Goal: Task Accomplishment & Management: Manage account settings

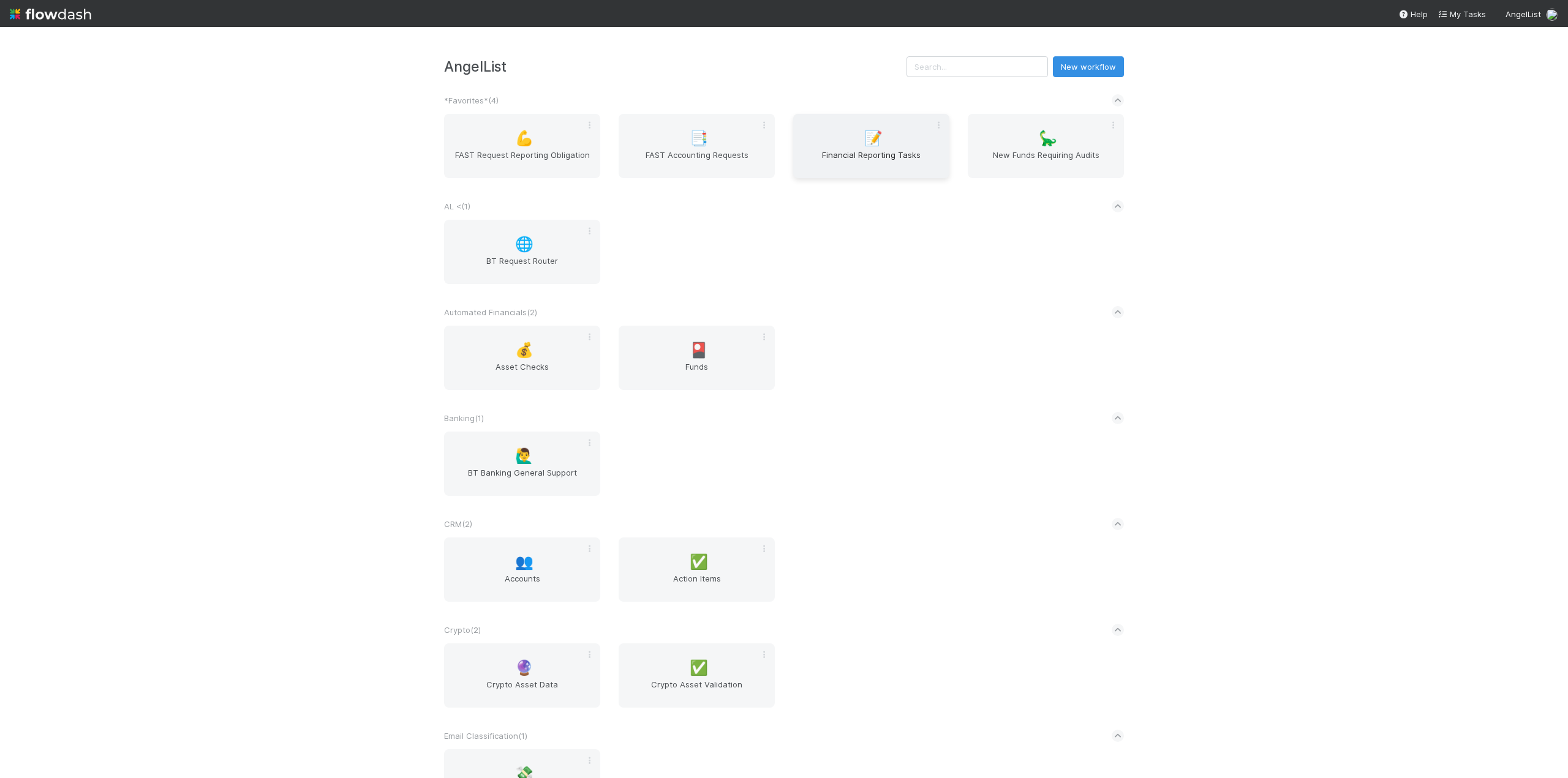
click at [846, 153] on span "Financial Reporting Tasks" at bounding box center [870, 161] width 146 height 25
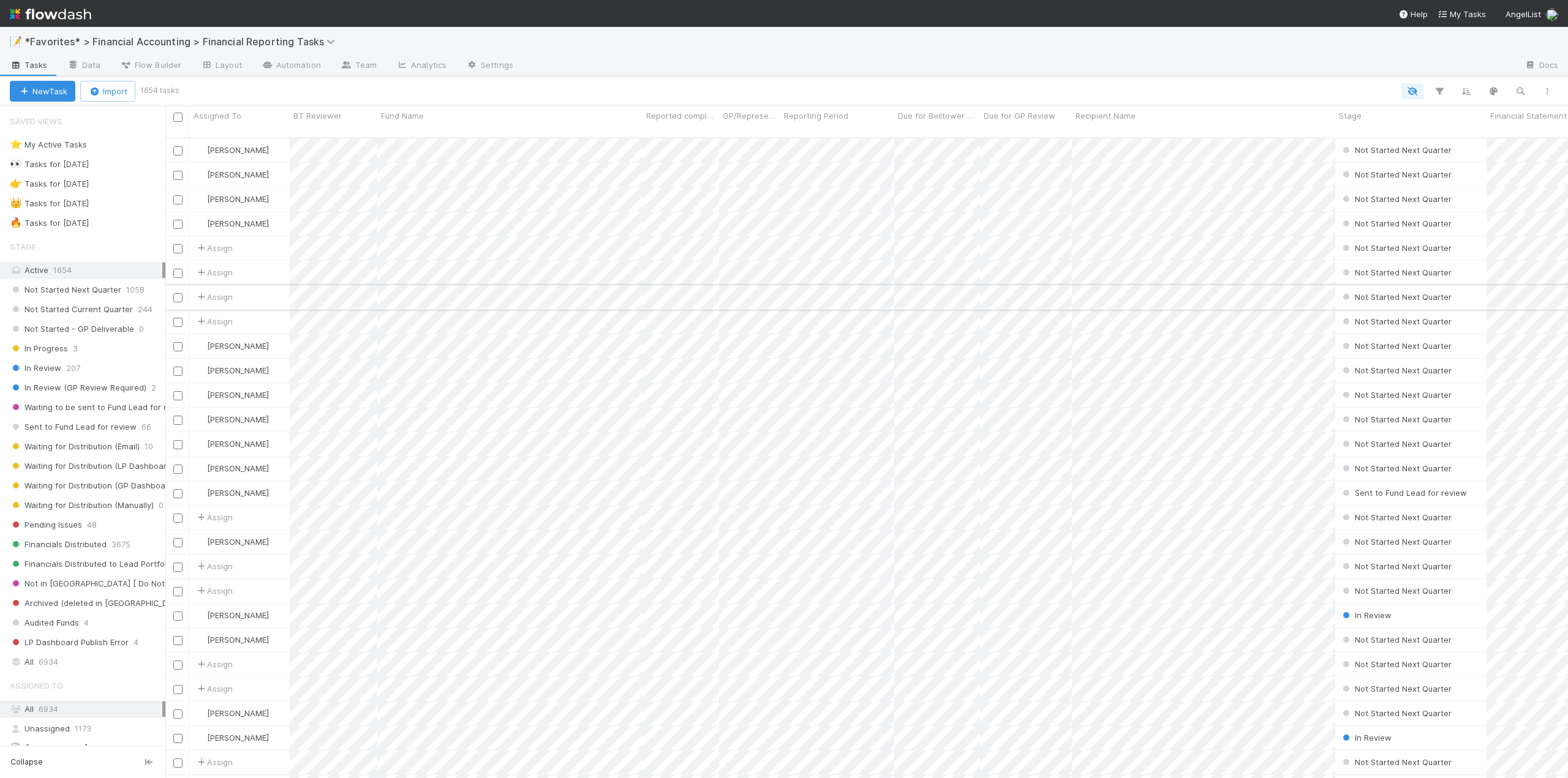
scroll to position [641, 1394]
click at [58, 367] on span "In Review" at bounding box center [36, 368] width 51 height 16
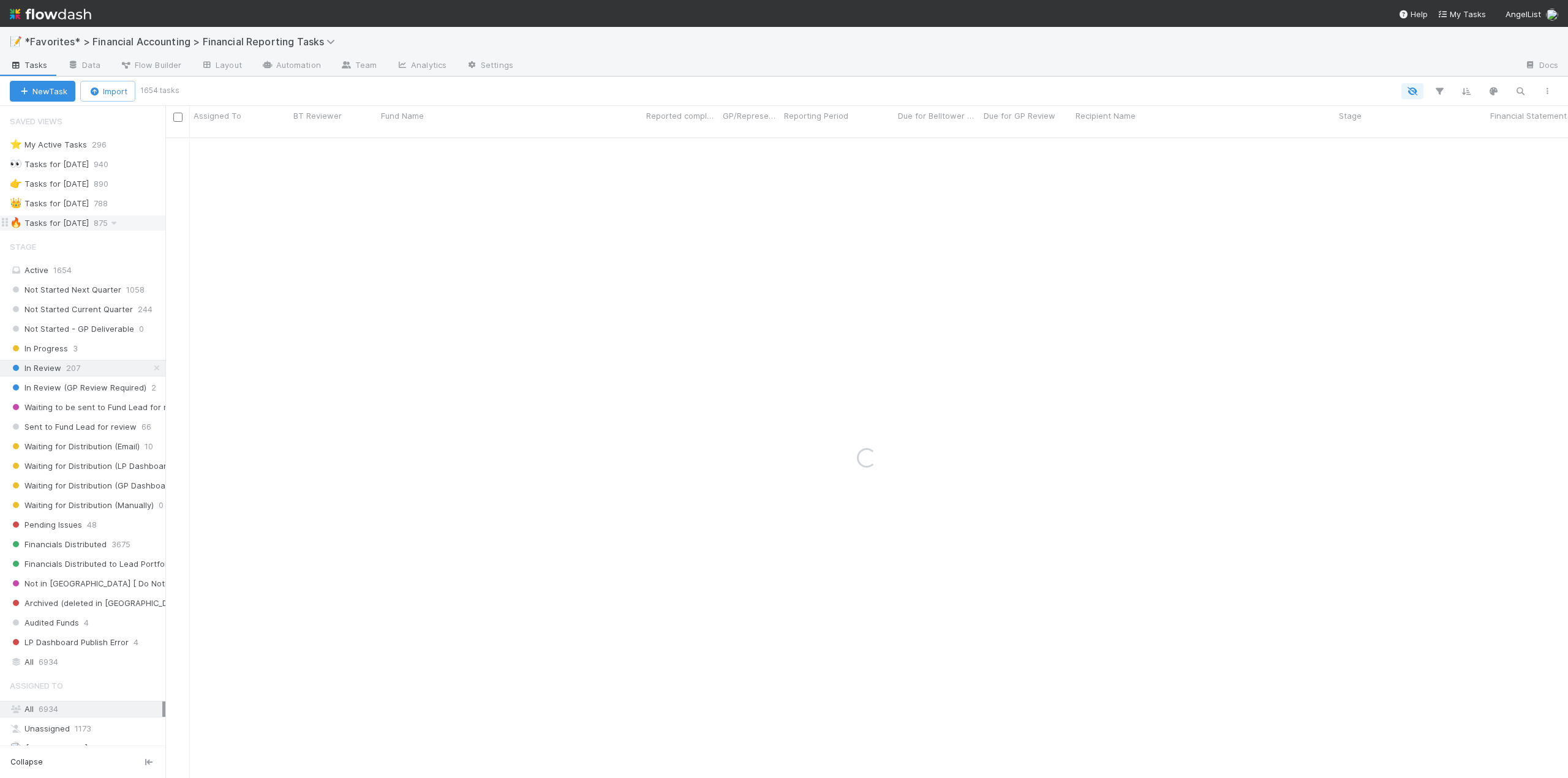
click at [50, 224] on div "🔥 Tasks for 2025-06-30" at bounding box center [50, 223] width 79 height 16
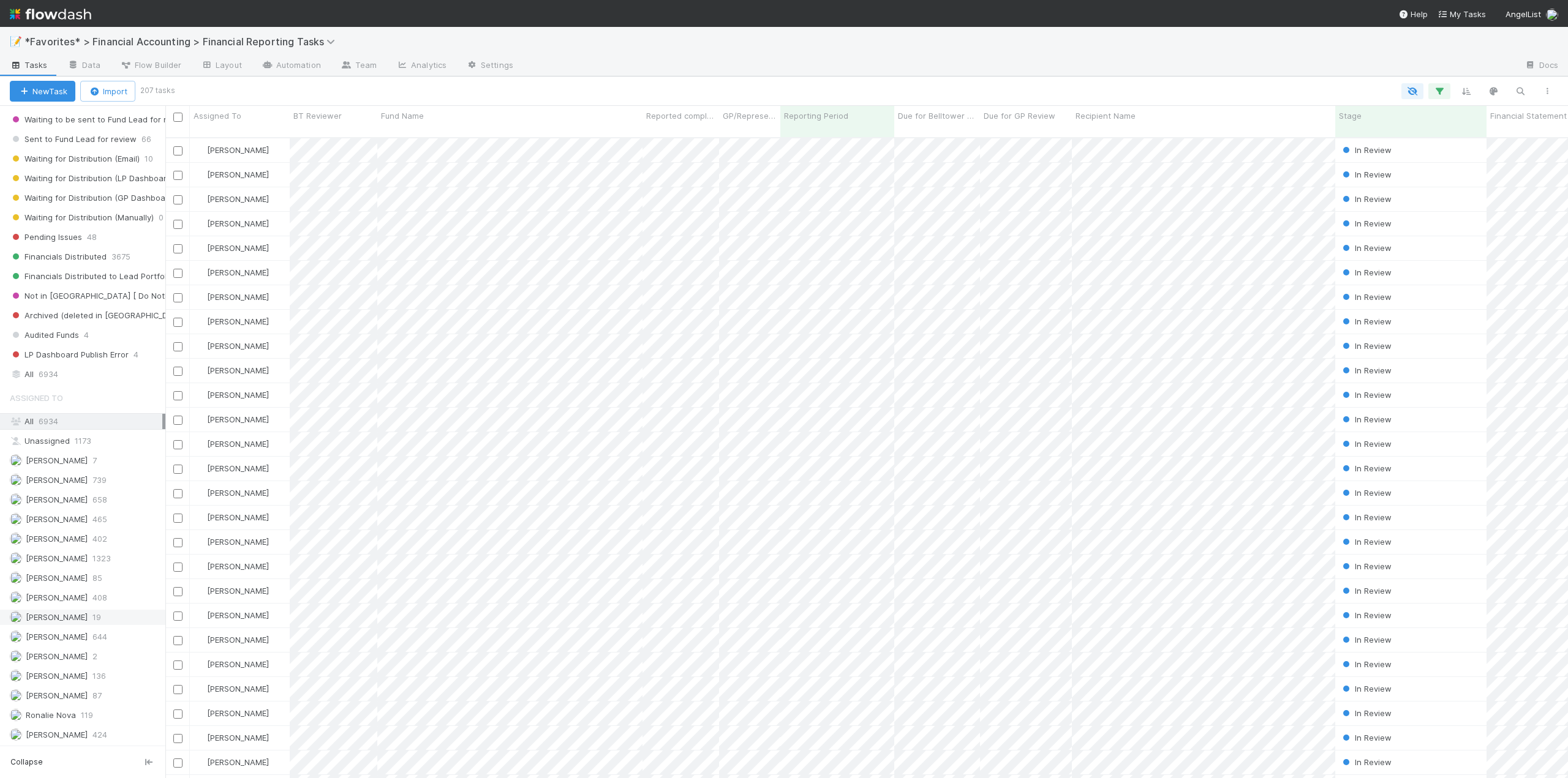
scroll to position [288, 0]
click at [61, 554] on span "[PERSON_NAME]" at bounding box center [56, 558] width 62 height 10
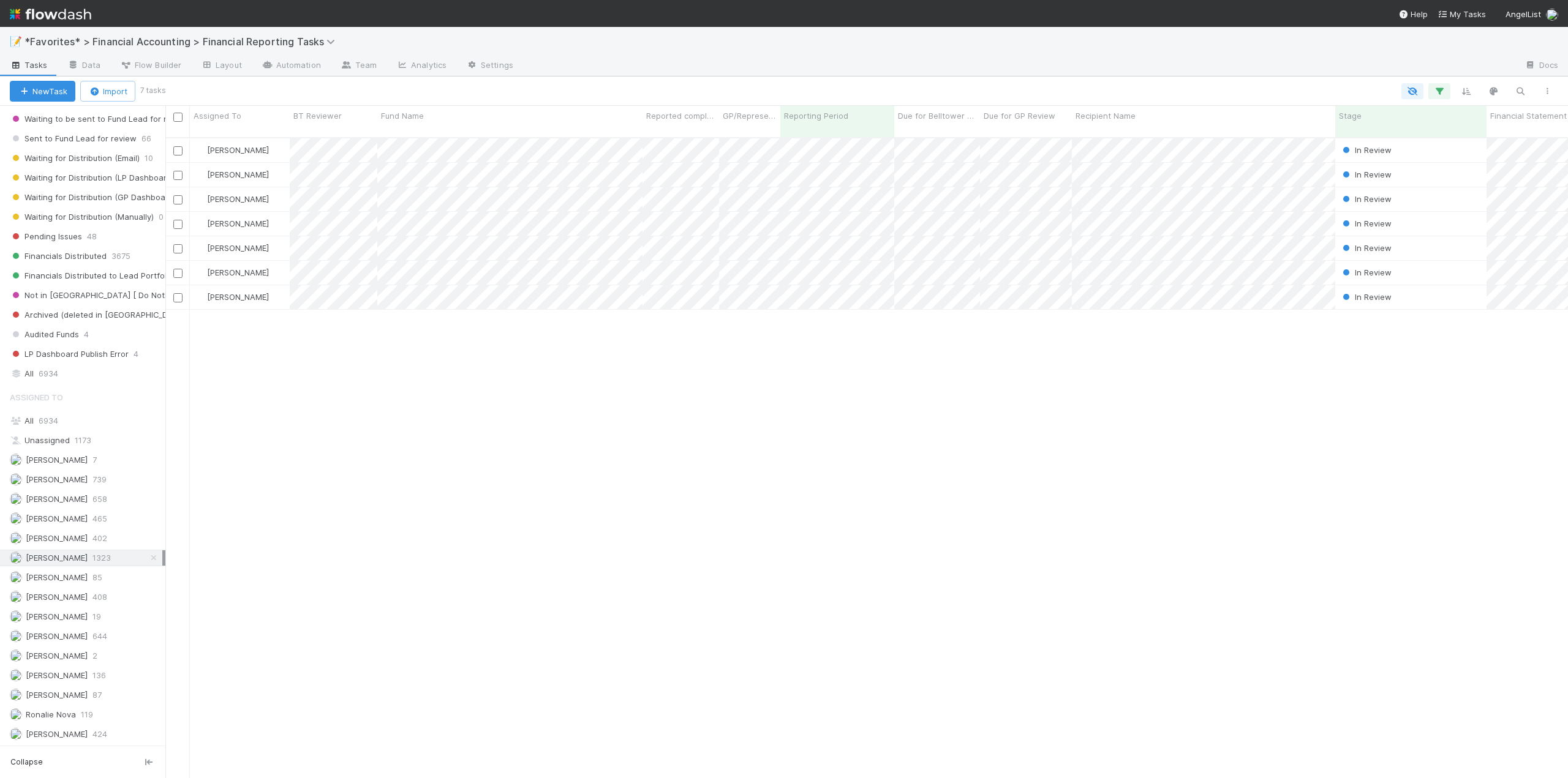
scroll to position [641, 1394]
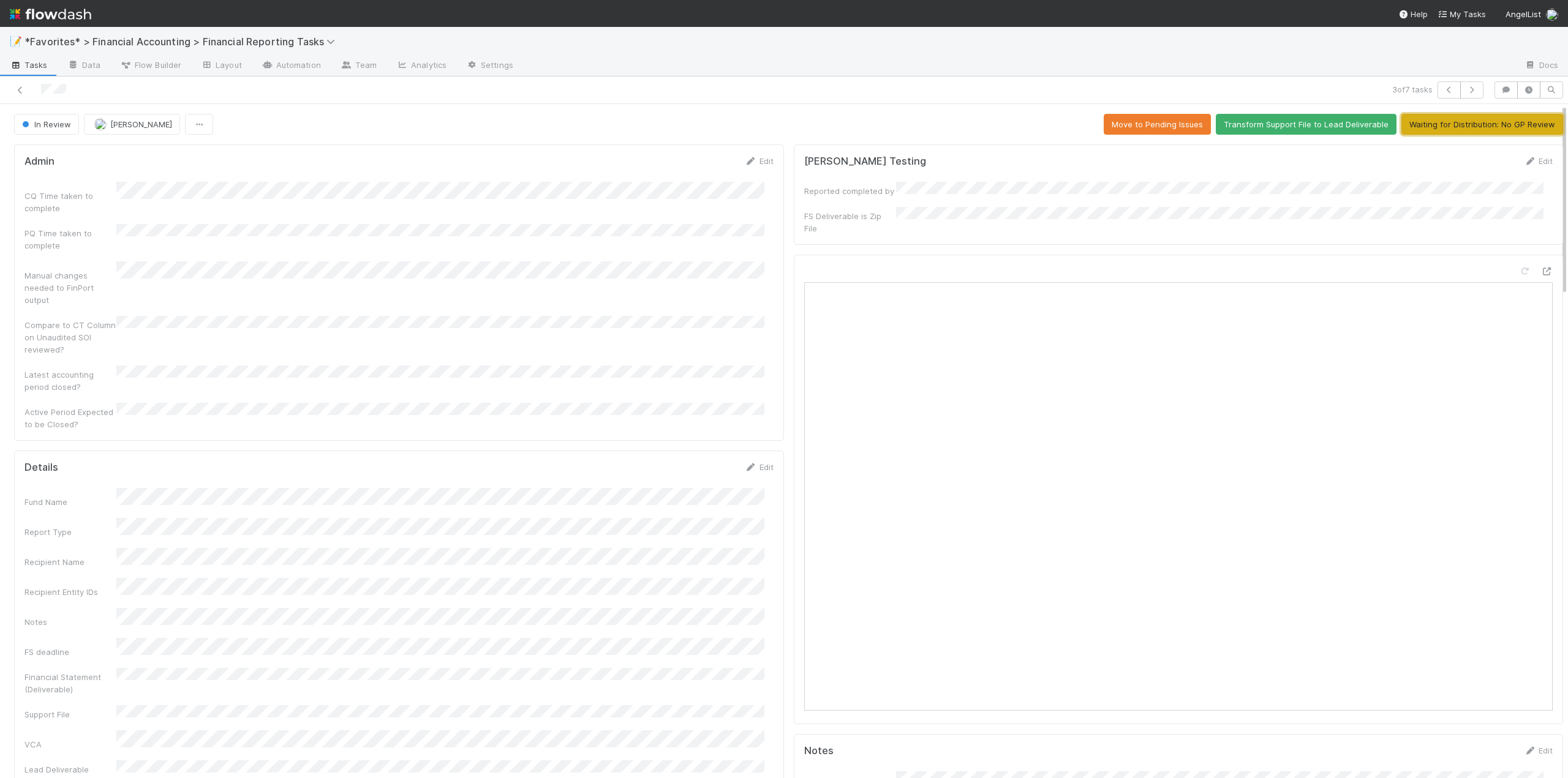
click at [1444, 128] on button "Waiting for Distribution: No GP Review" at bounding box center [1483, 124] width 162 height 21
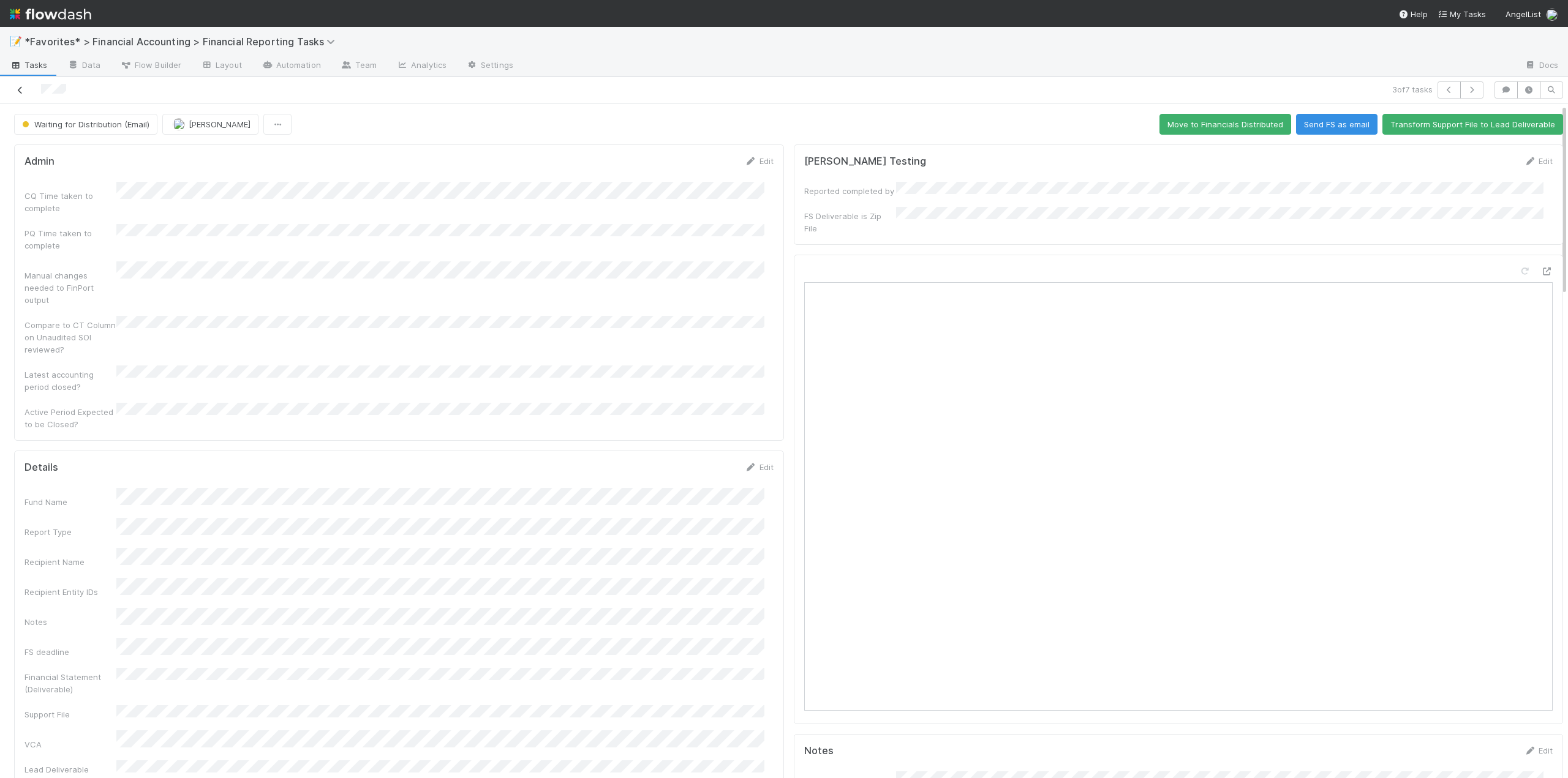
click at [23, 89] on icon at bounding box center [19, 90] width 12 height 8
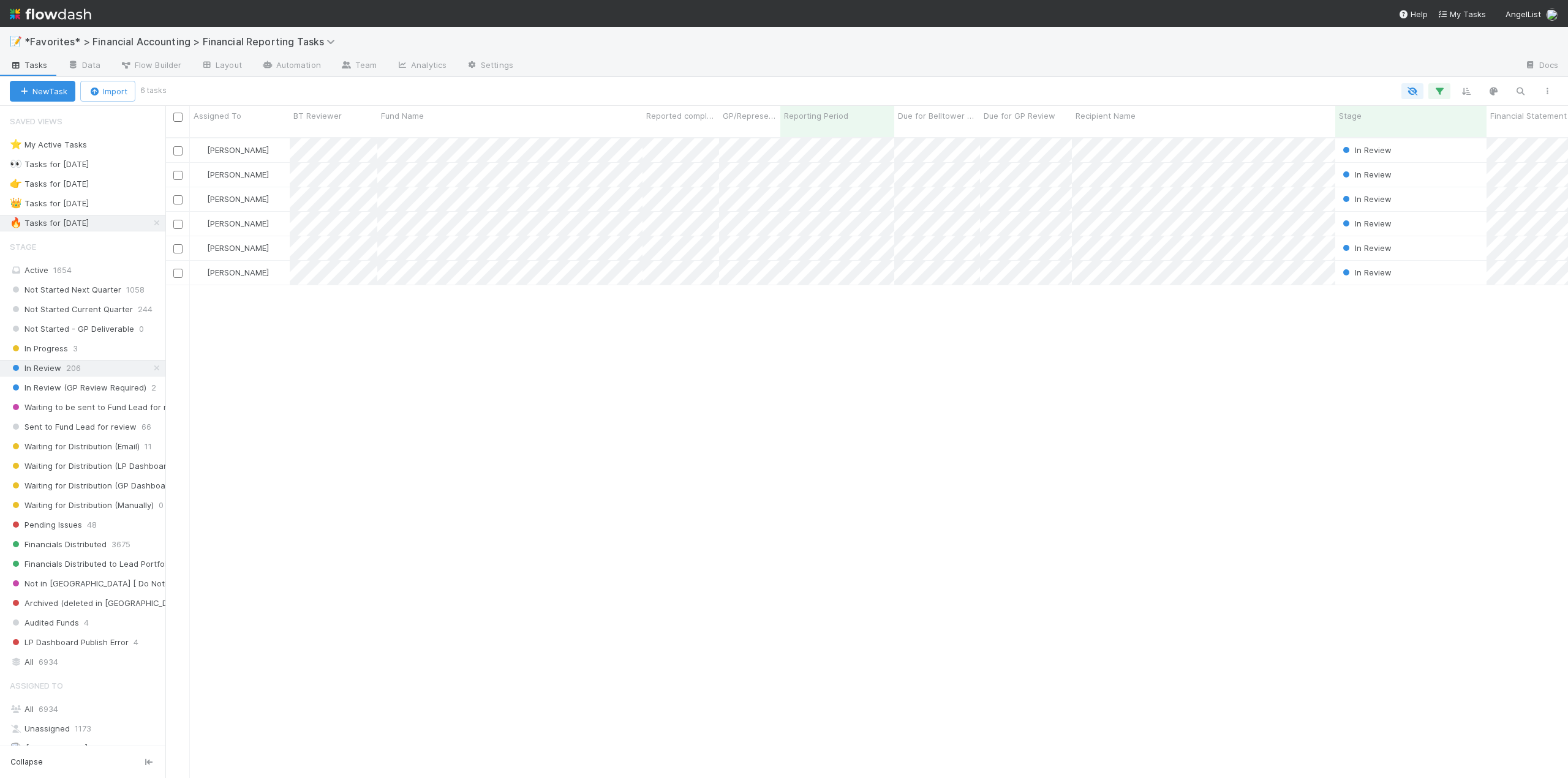
scroll to position [641, 1394]
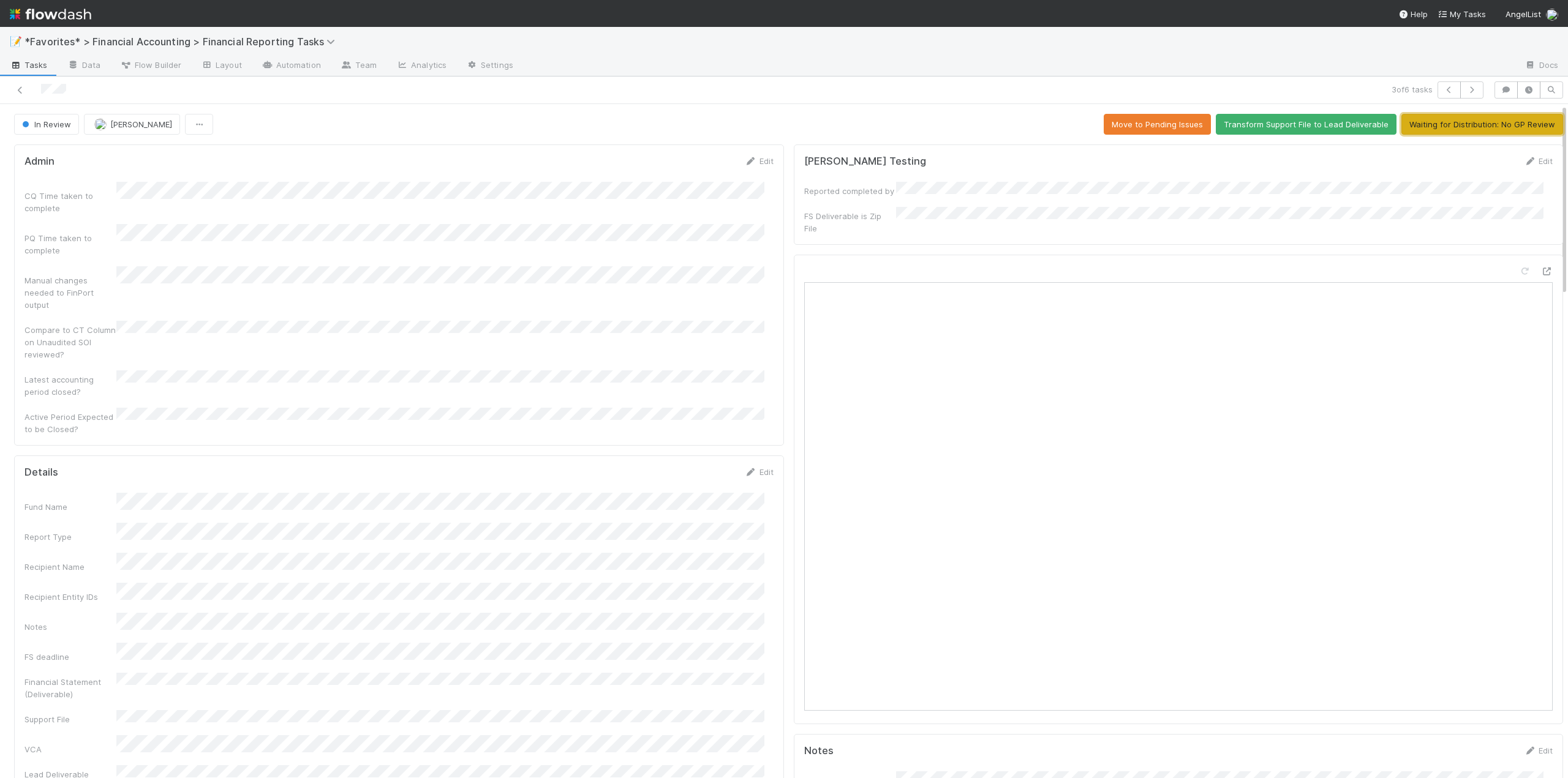
click at [1437, 127] on button "Waiting for Distribution: No GP Review" at bounding box center [1483, 124] width 162 height 21
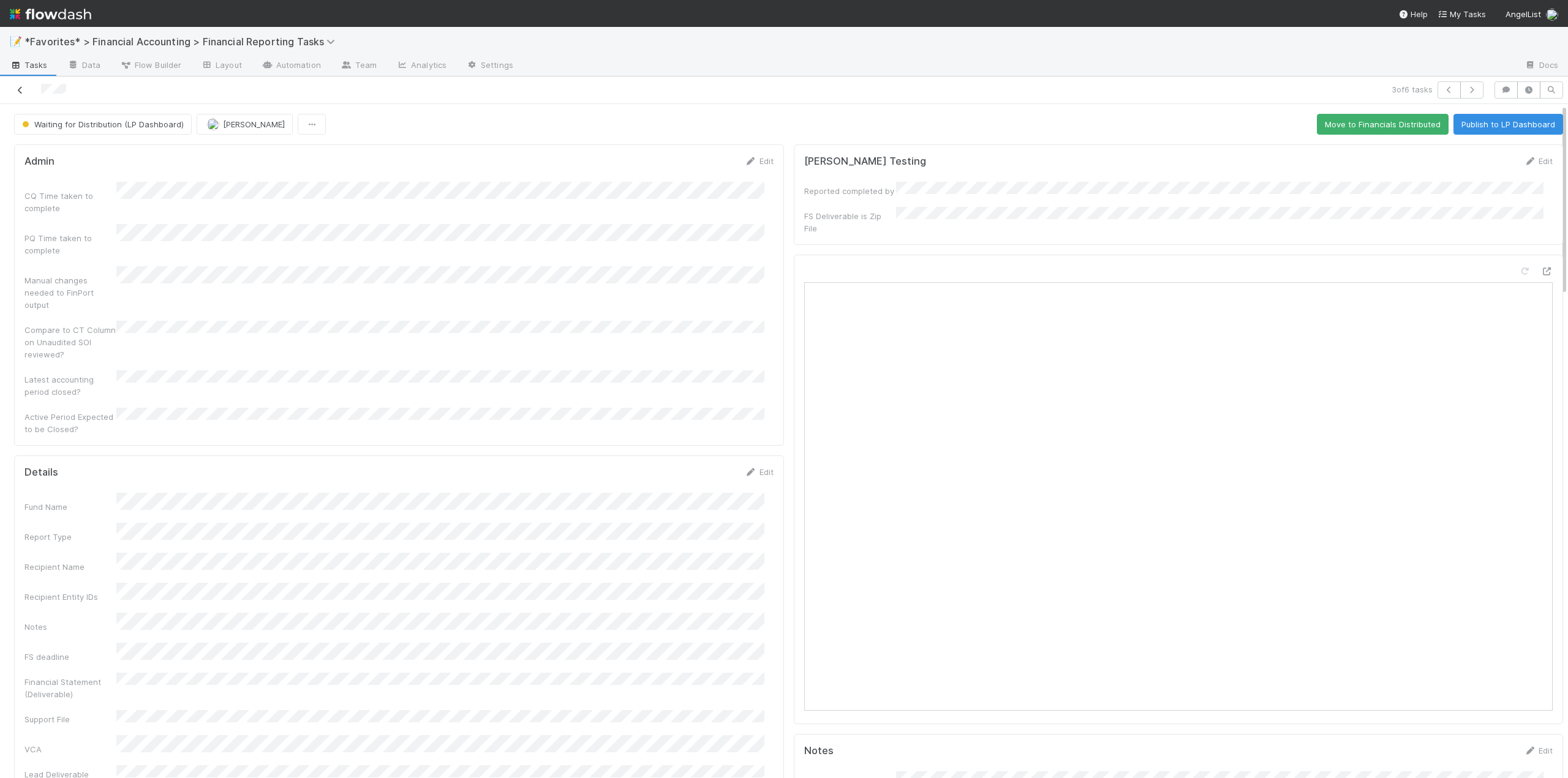
click at [22, 93] on icon at bounding box center [19, 90] width 12 height 8
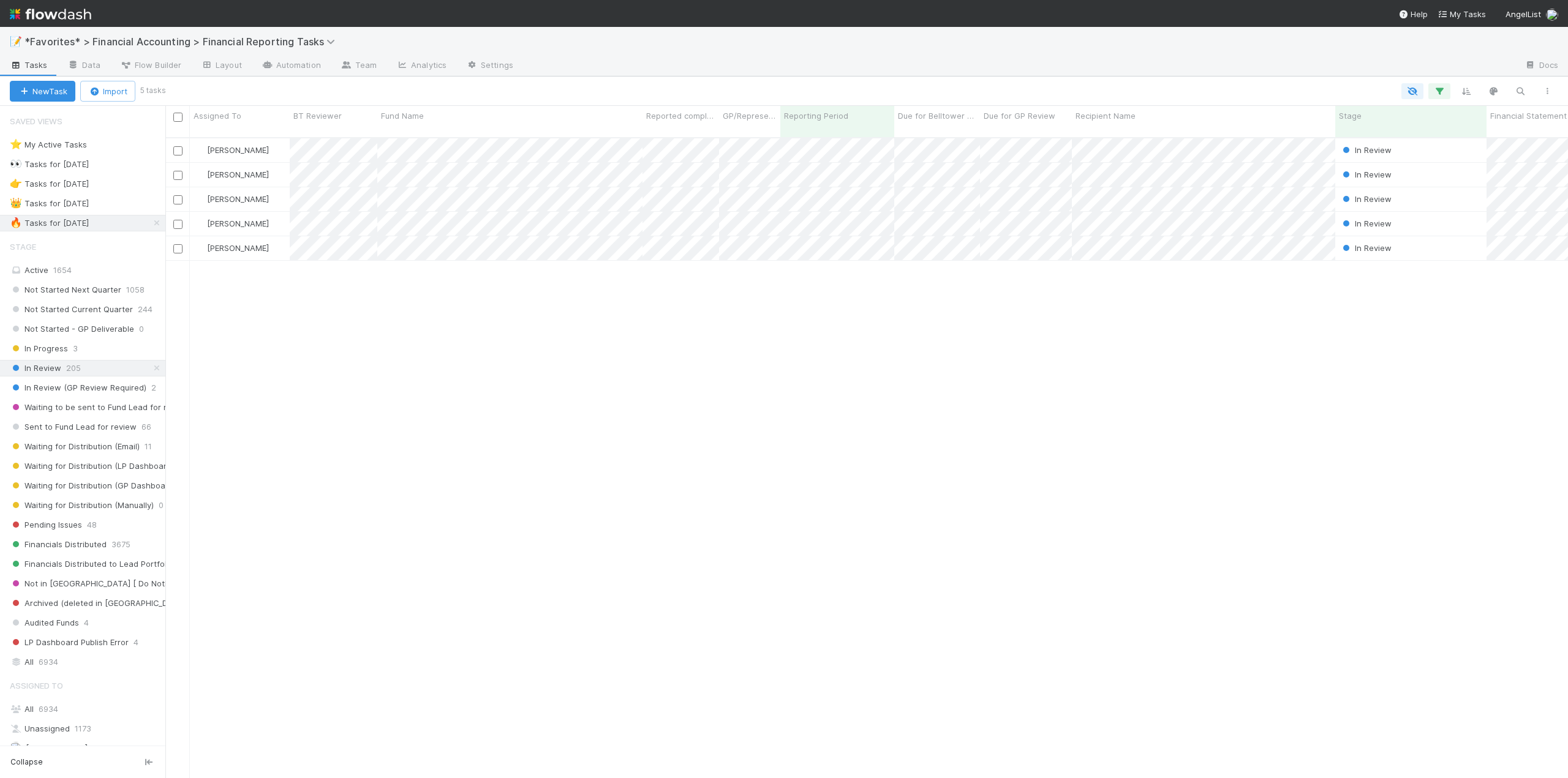
scroll to position [641, 1394]
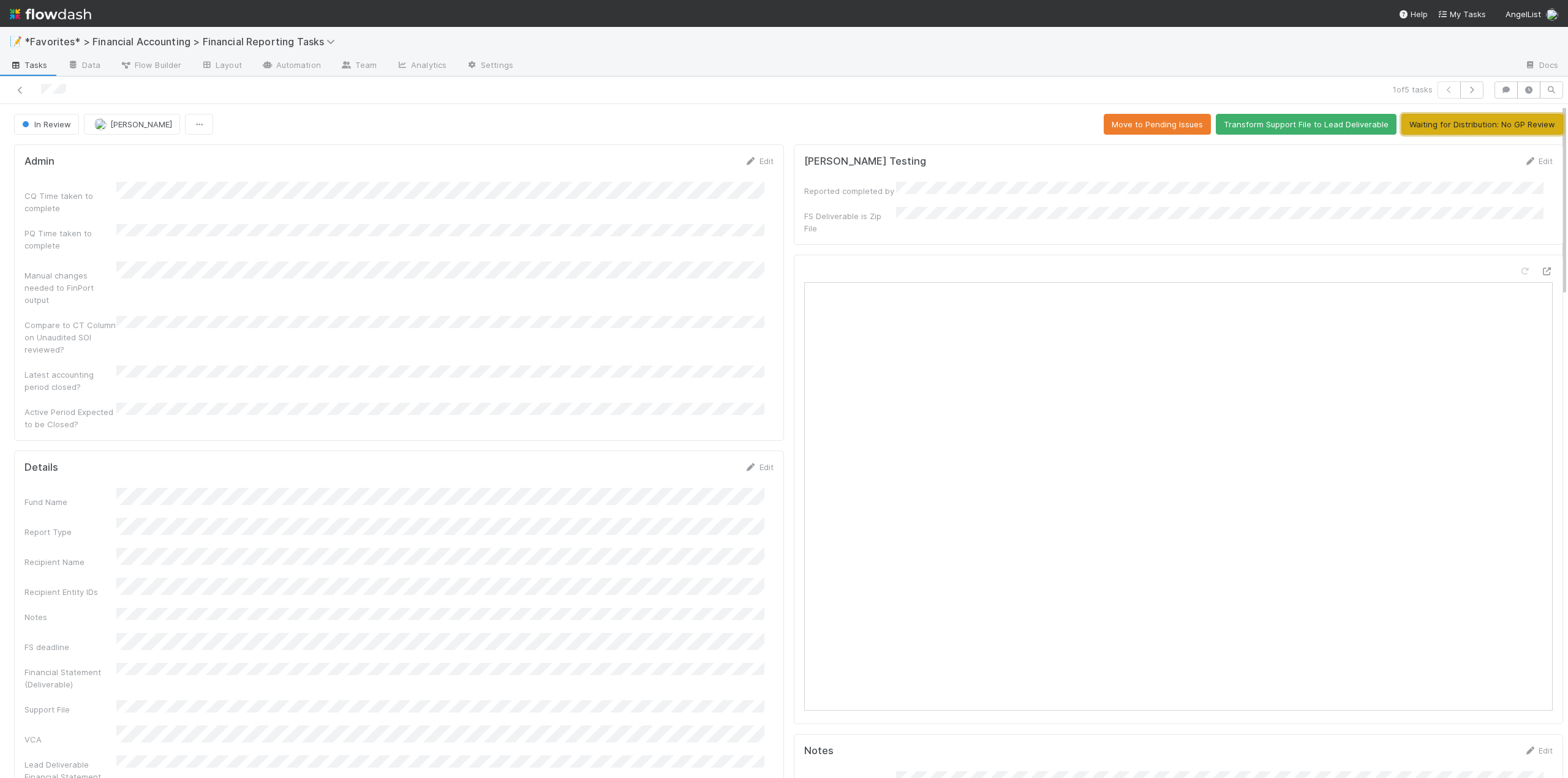
click at [1418, 123] on button "Waiting for Distribution: No GP Review" at bounding box center [1483, 124] width 162 height 21
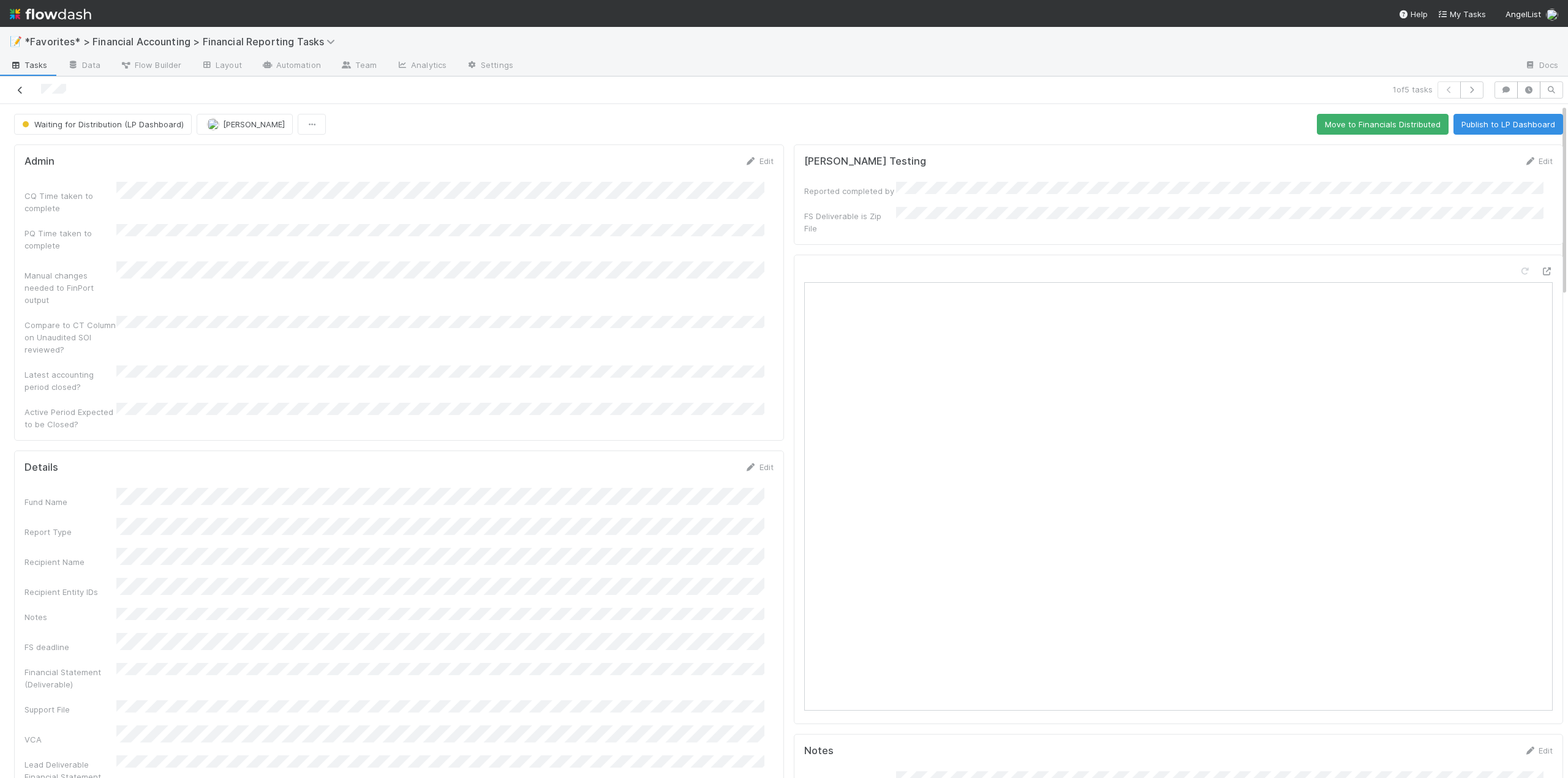
click at [20, 87] on icon at bounding box center [19, 90] width 12 height 8
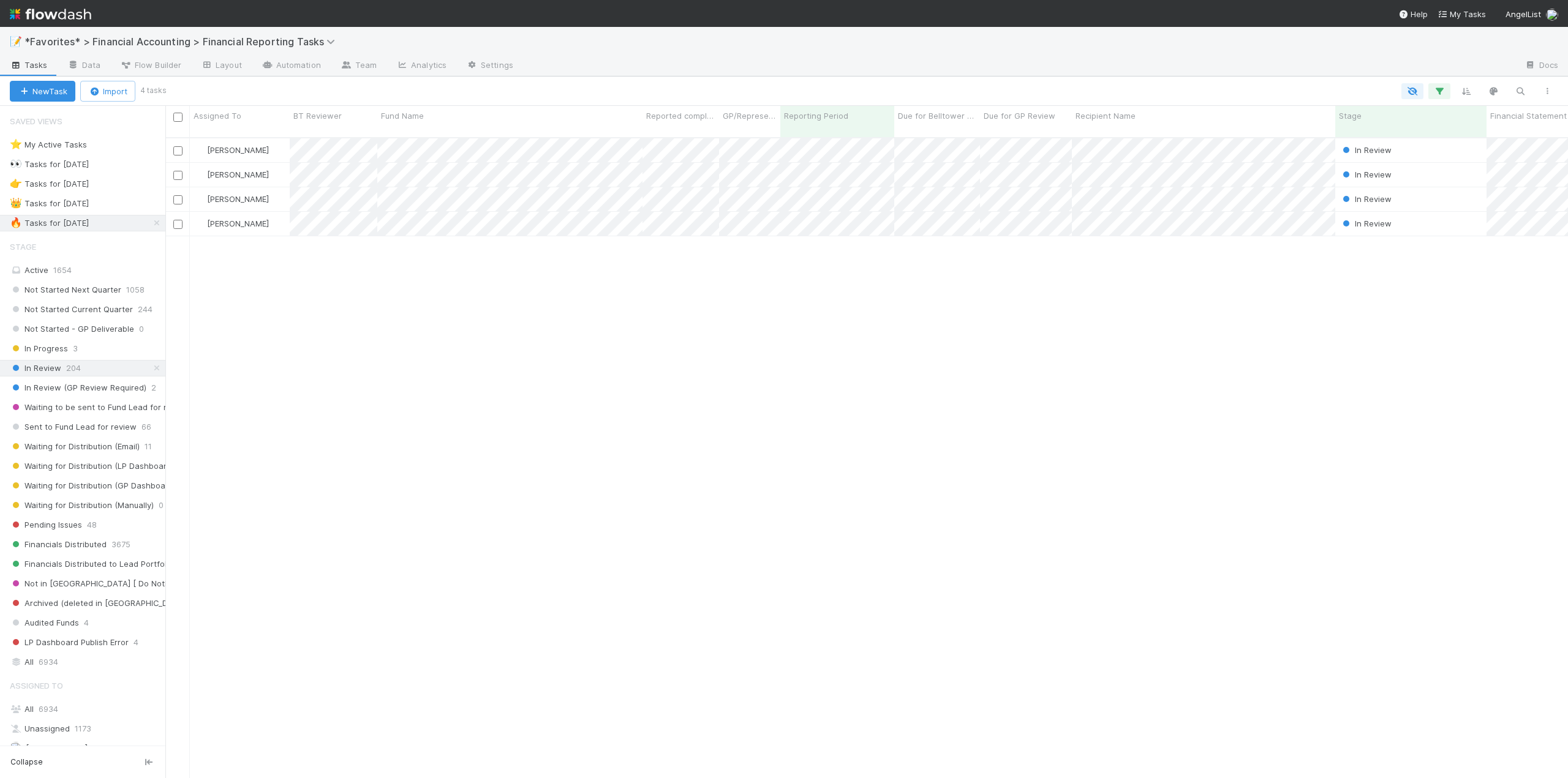
scroll to position [641, 1394]
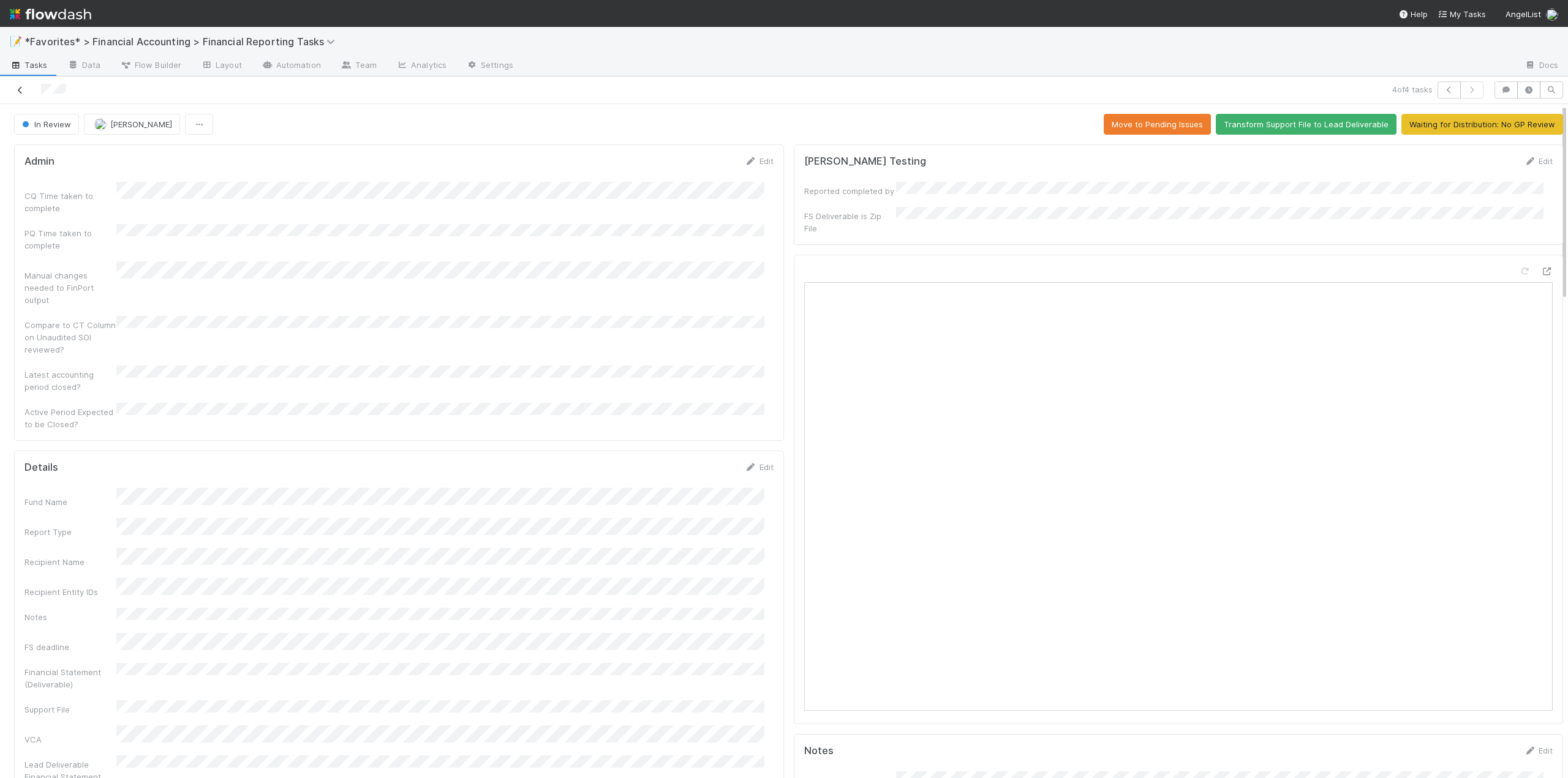
click at [20, 87] on icon at bounding box center [19, 90] width 12 height 8
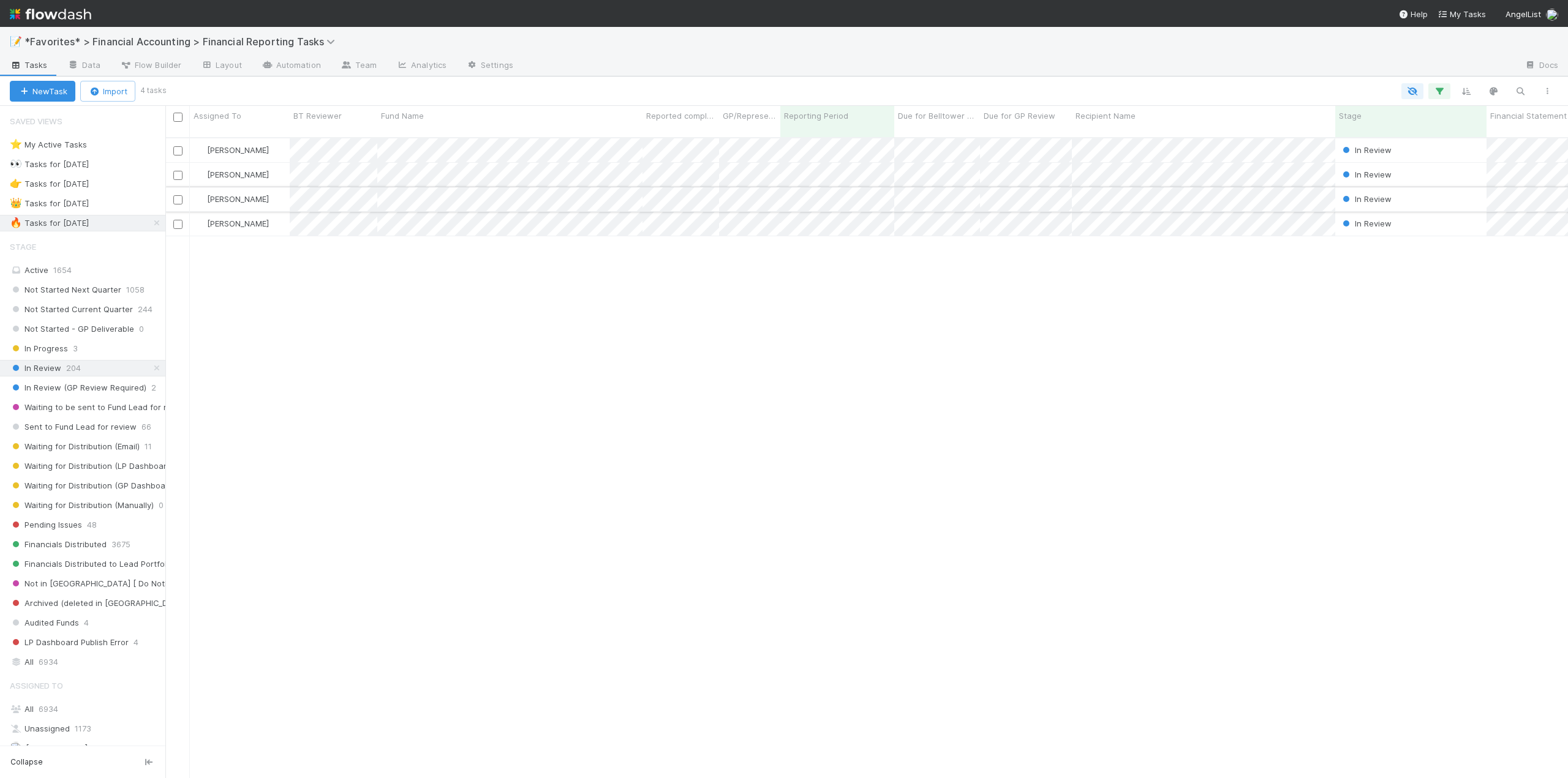
scroll to position [641, 1394]
click at [60, 464] on span "Waiting for Distribution (LP Dashboard)" at bounding box center [92, 466] width 164 height 16
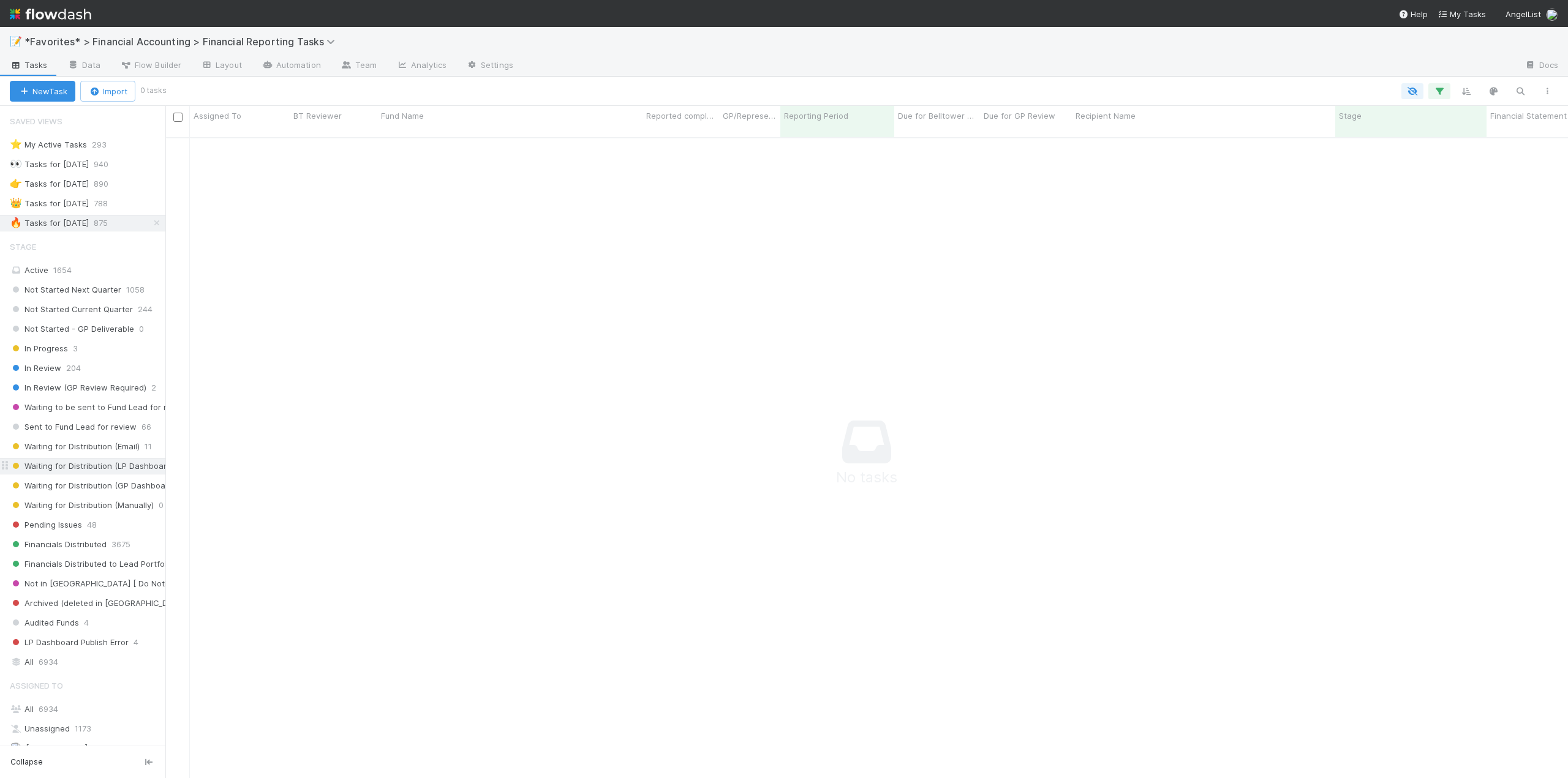
scroll to position [632, 1394]
click at [39, 707] on span "6934" at bounding box center [48, 708] width 19 height 10
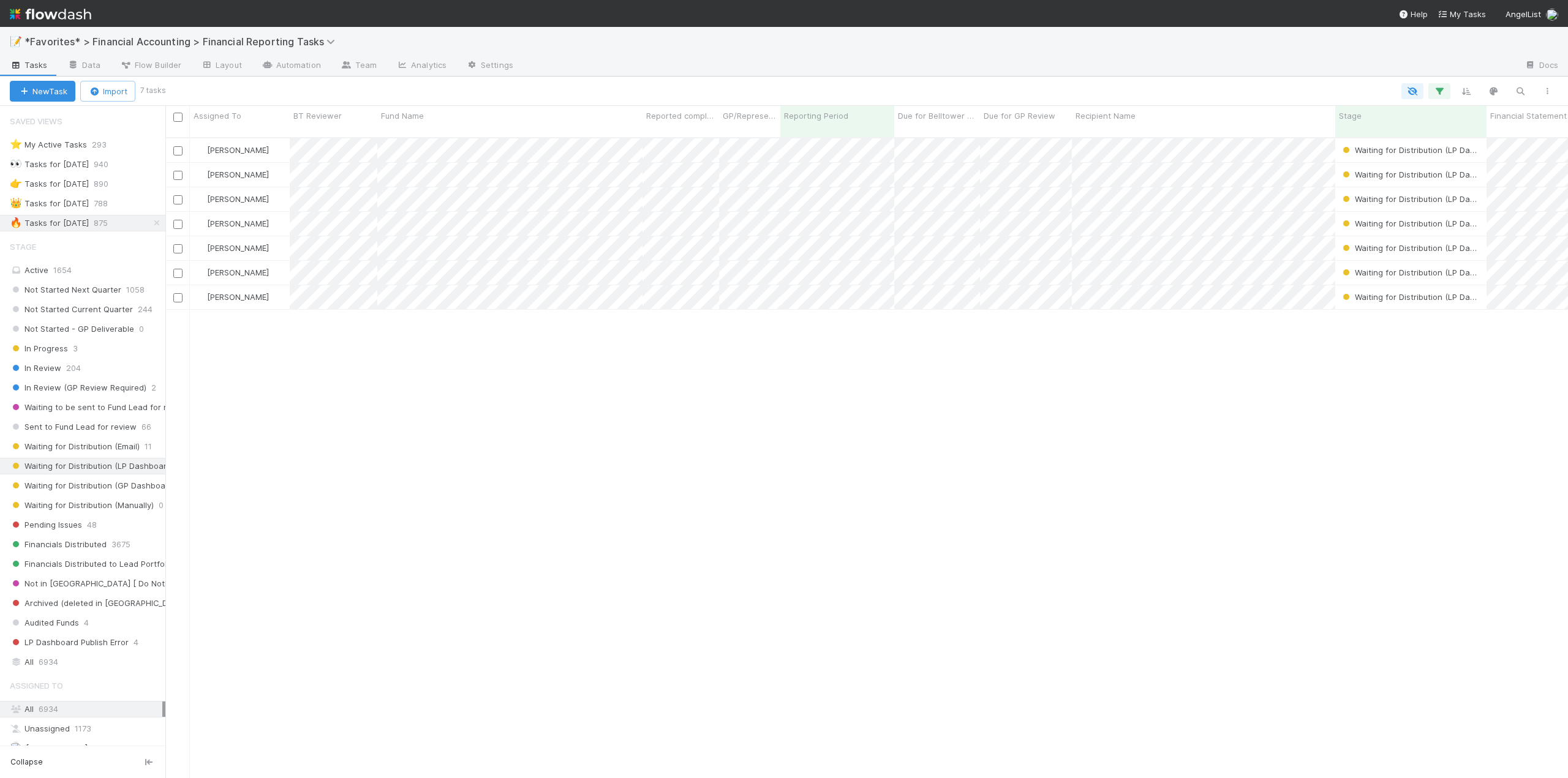
scroll to position [641, 1394]
click at [45, 361] on span "In Review" at bounding box center [36, 368] width 51 height 16
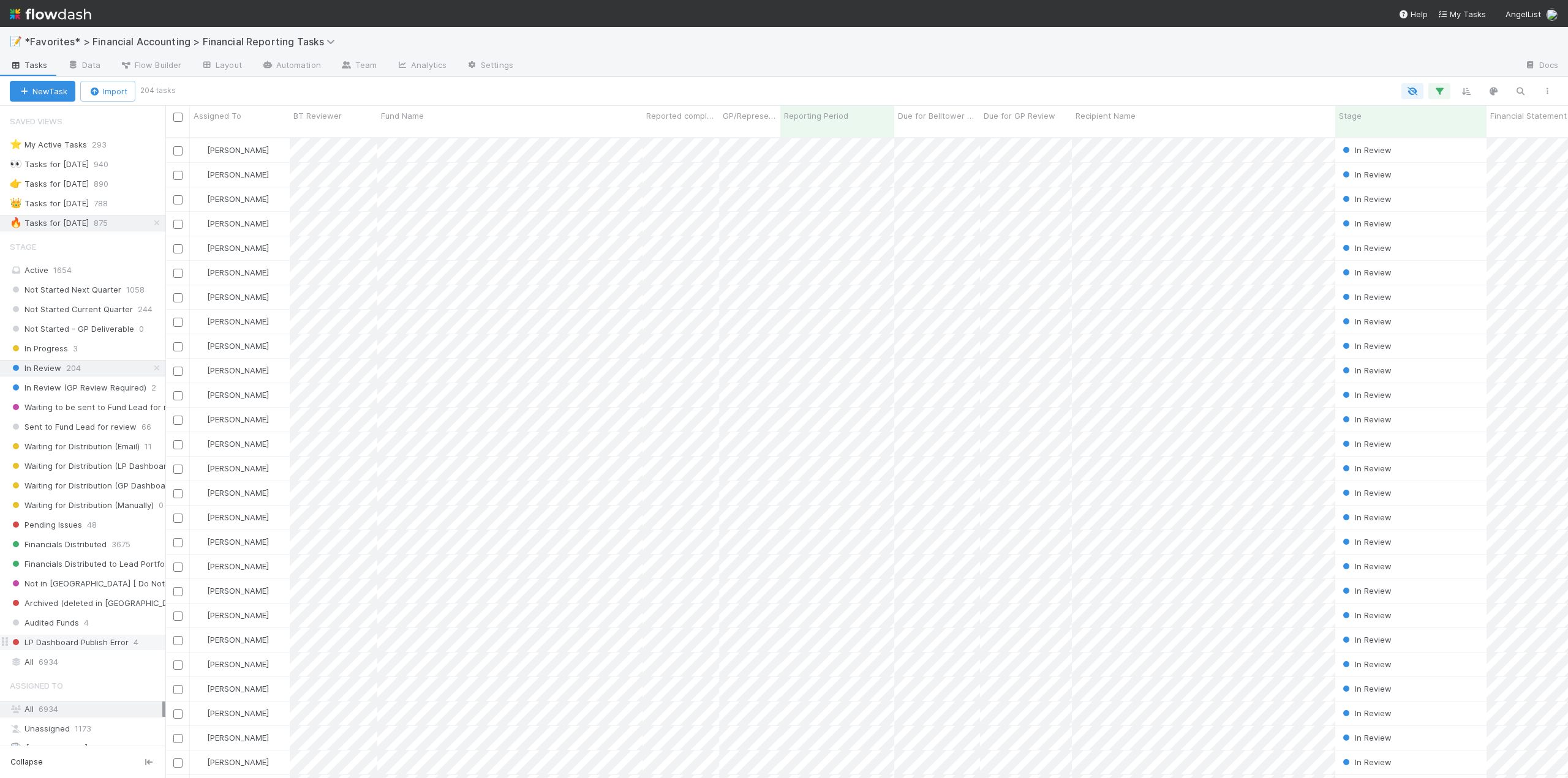
scroll to position [245, 0]
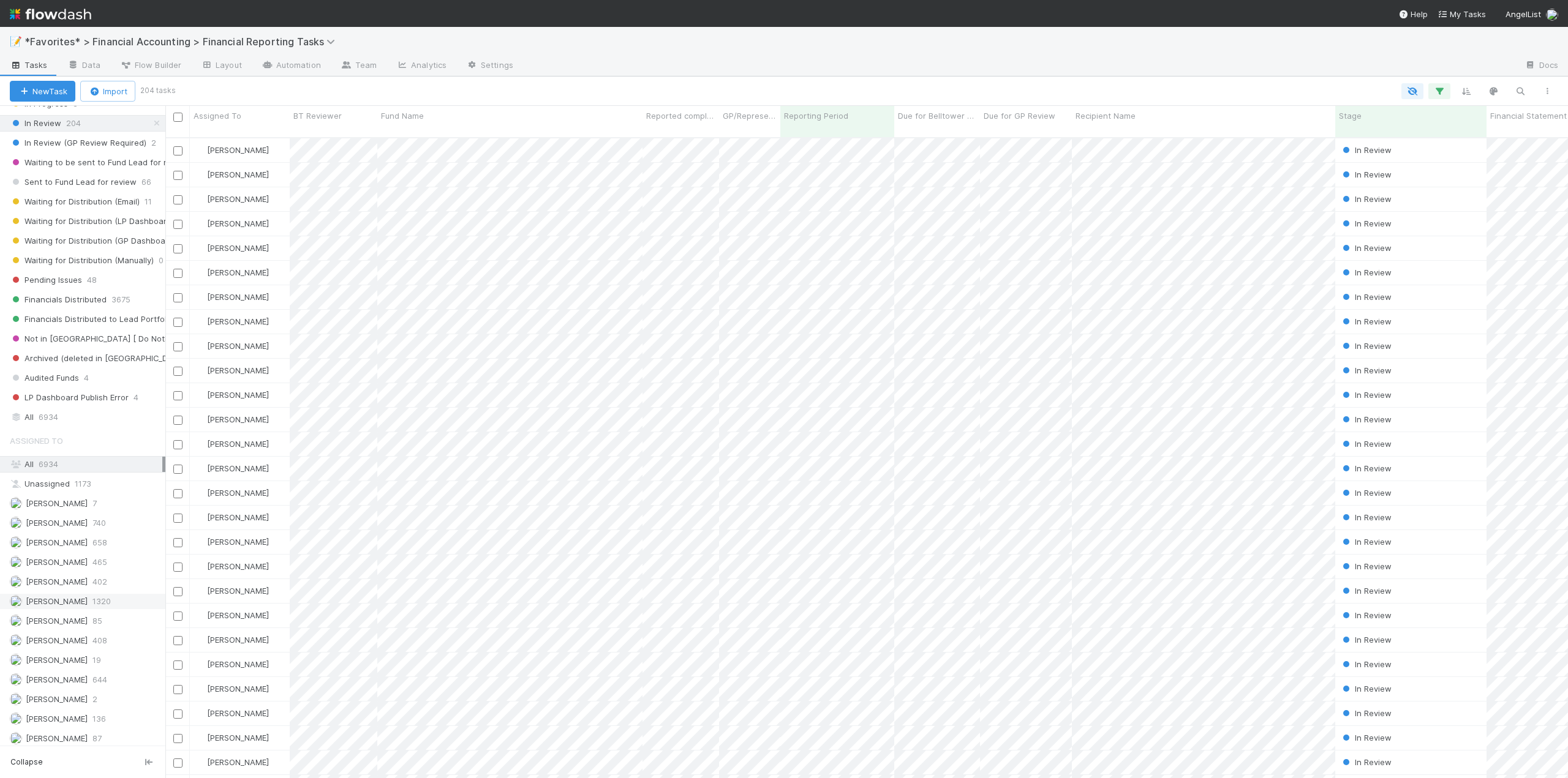
click at [71, 603] on span "[PERSON_NAME]" at bounding box center [56, 601] width 62 height 10
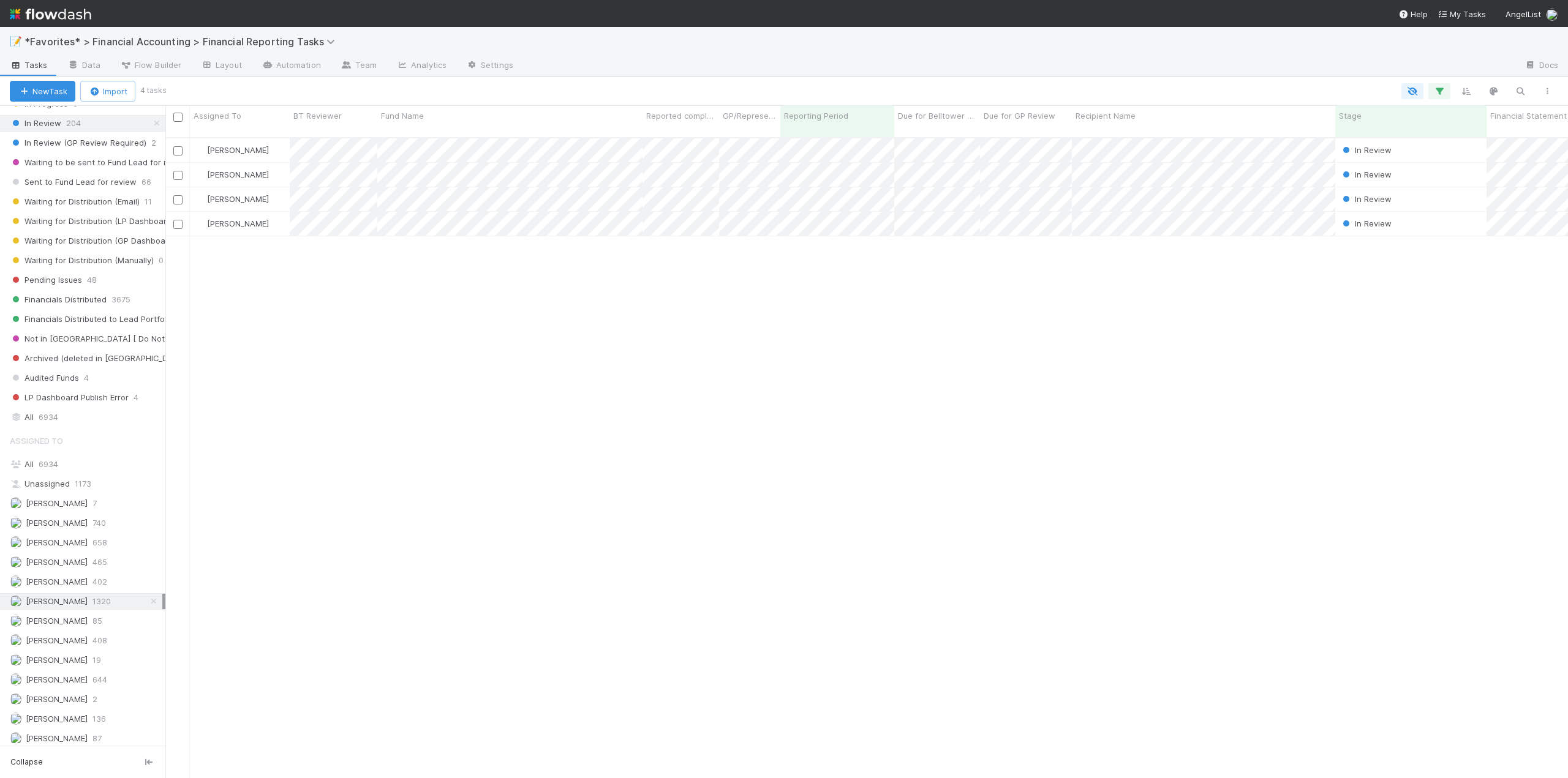
scroll to position [641, 1394]
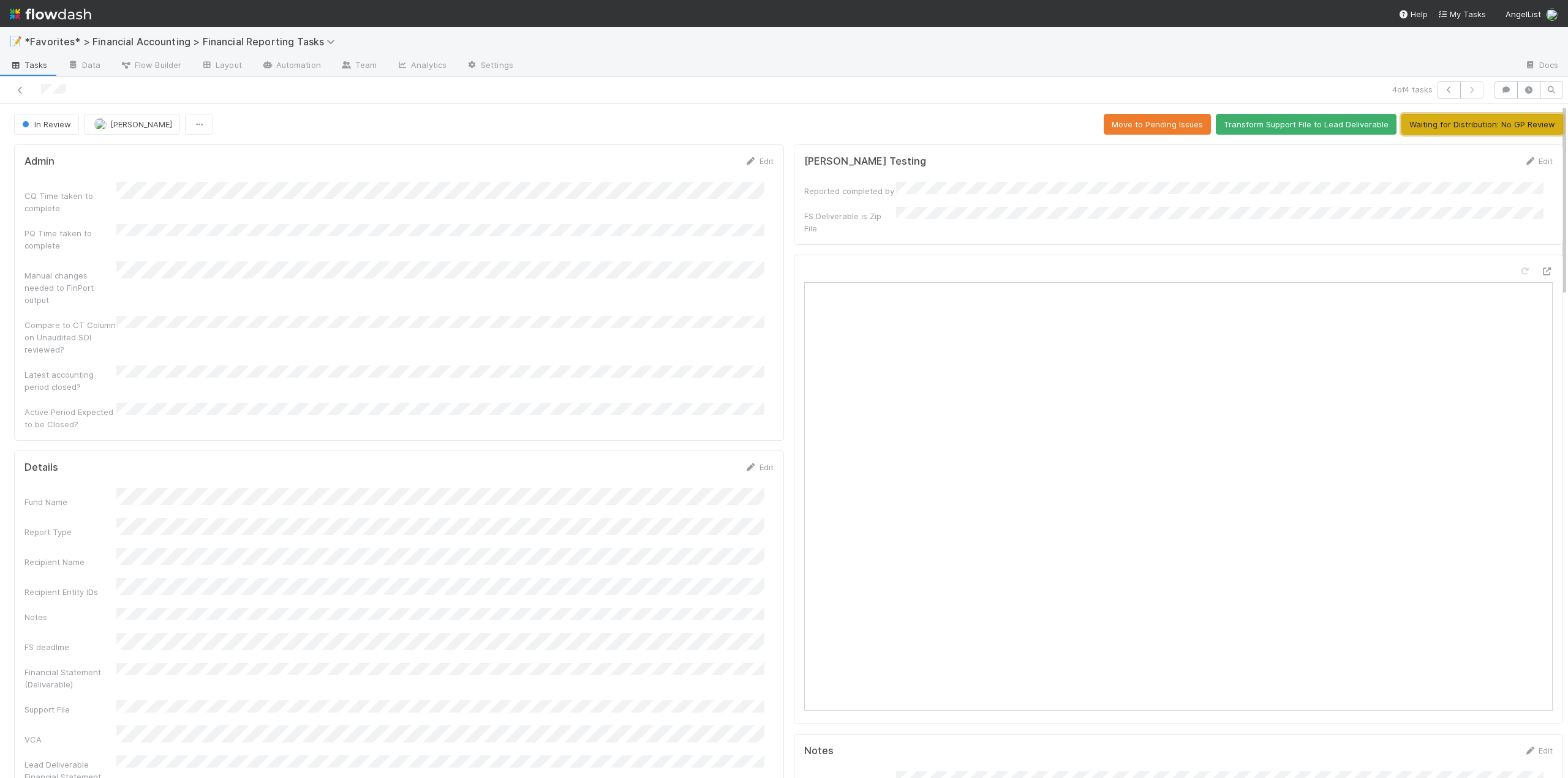
click at [1489, 124] on button "Waiting for Distribution: No GP Review" at bounding box center [1483, 124] width 162 height 21
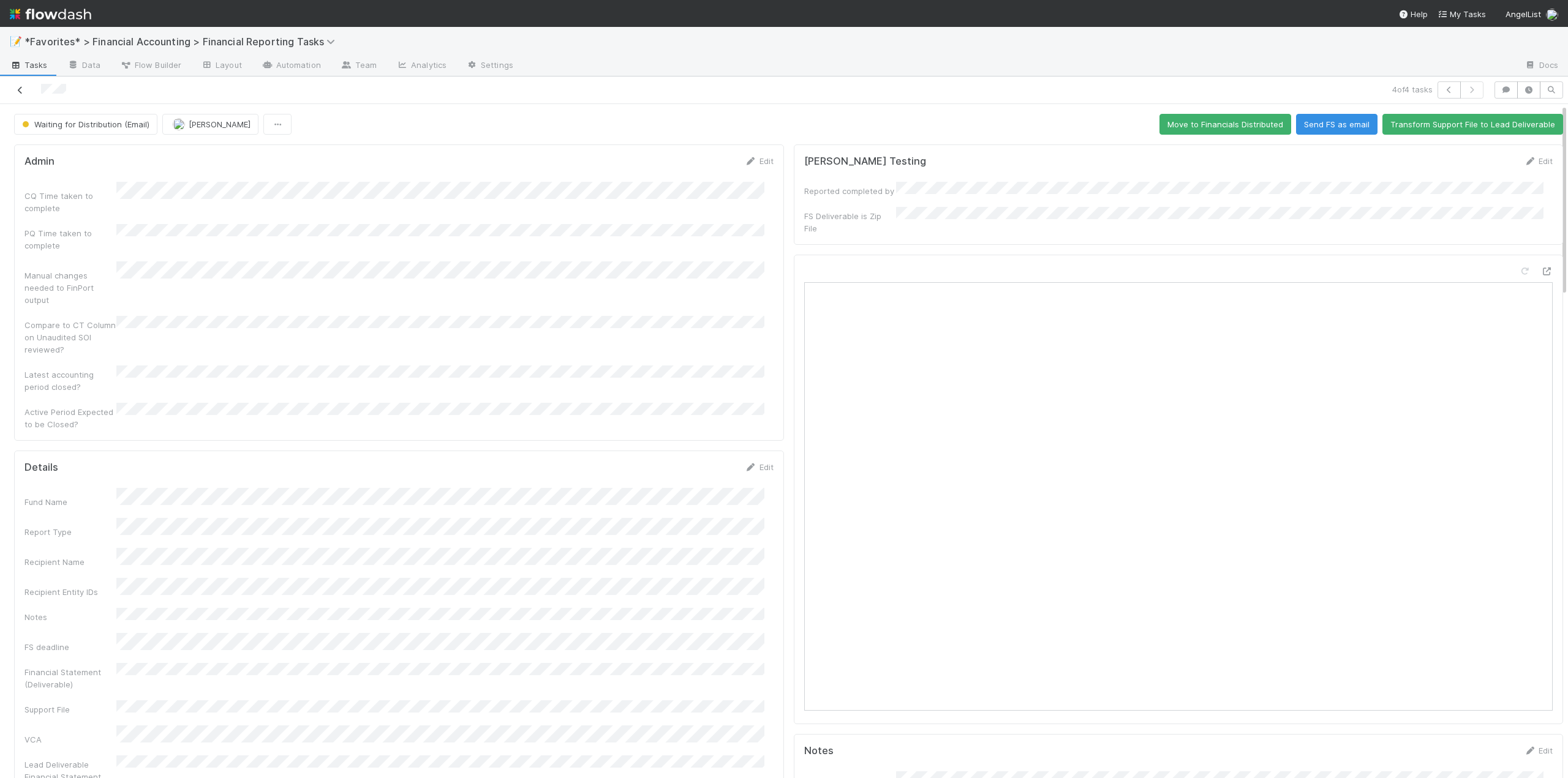
click at [21, 91] on icon at bounding box center [19, 90] width 12 height 8
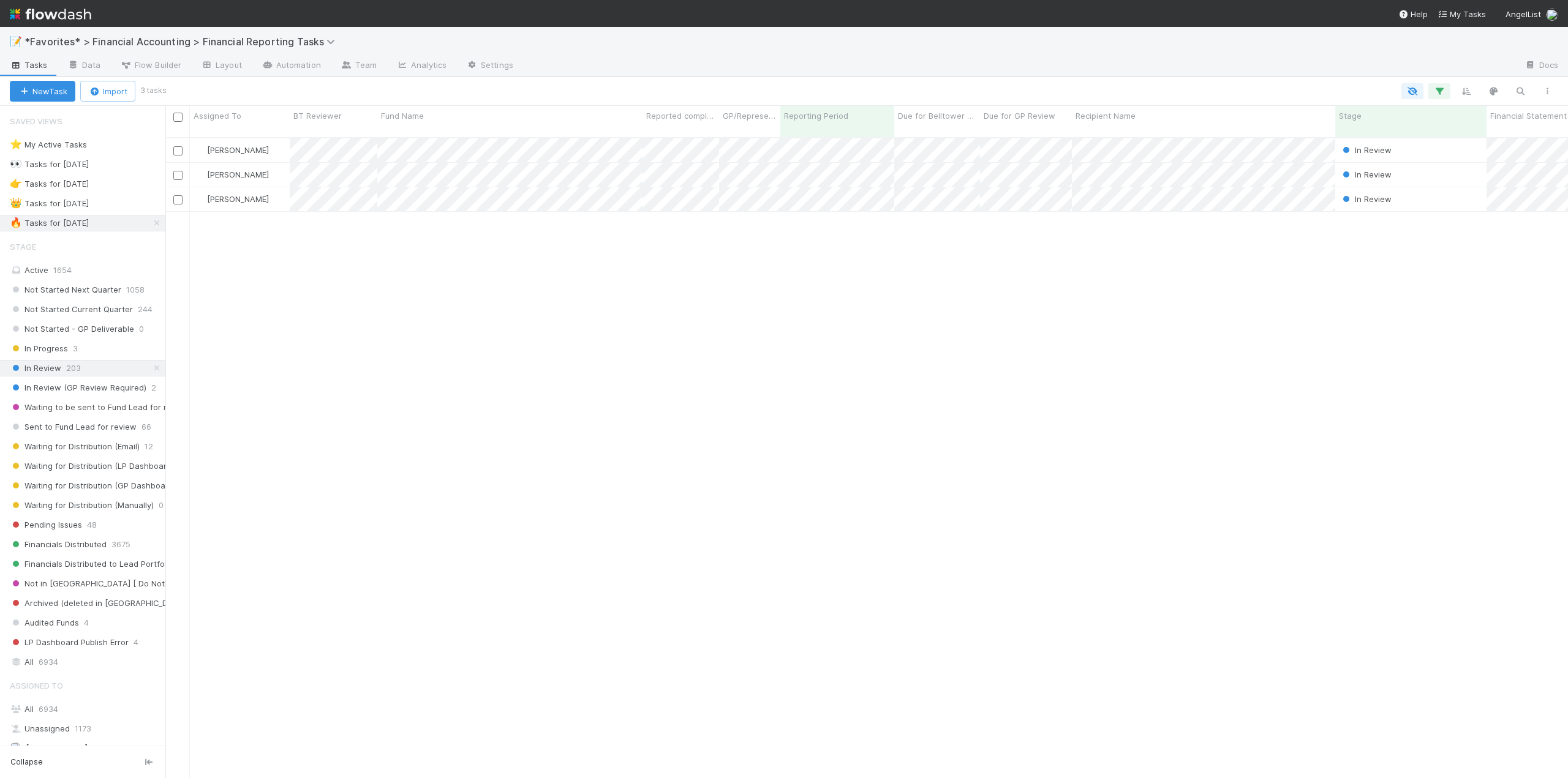
scroll to position [641, 1394]
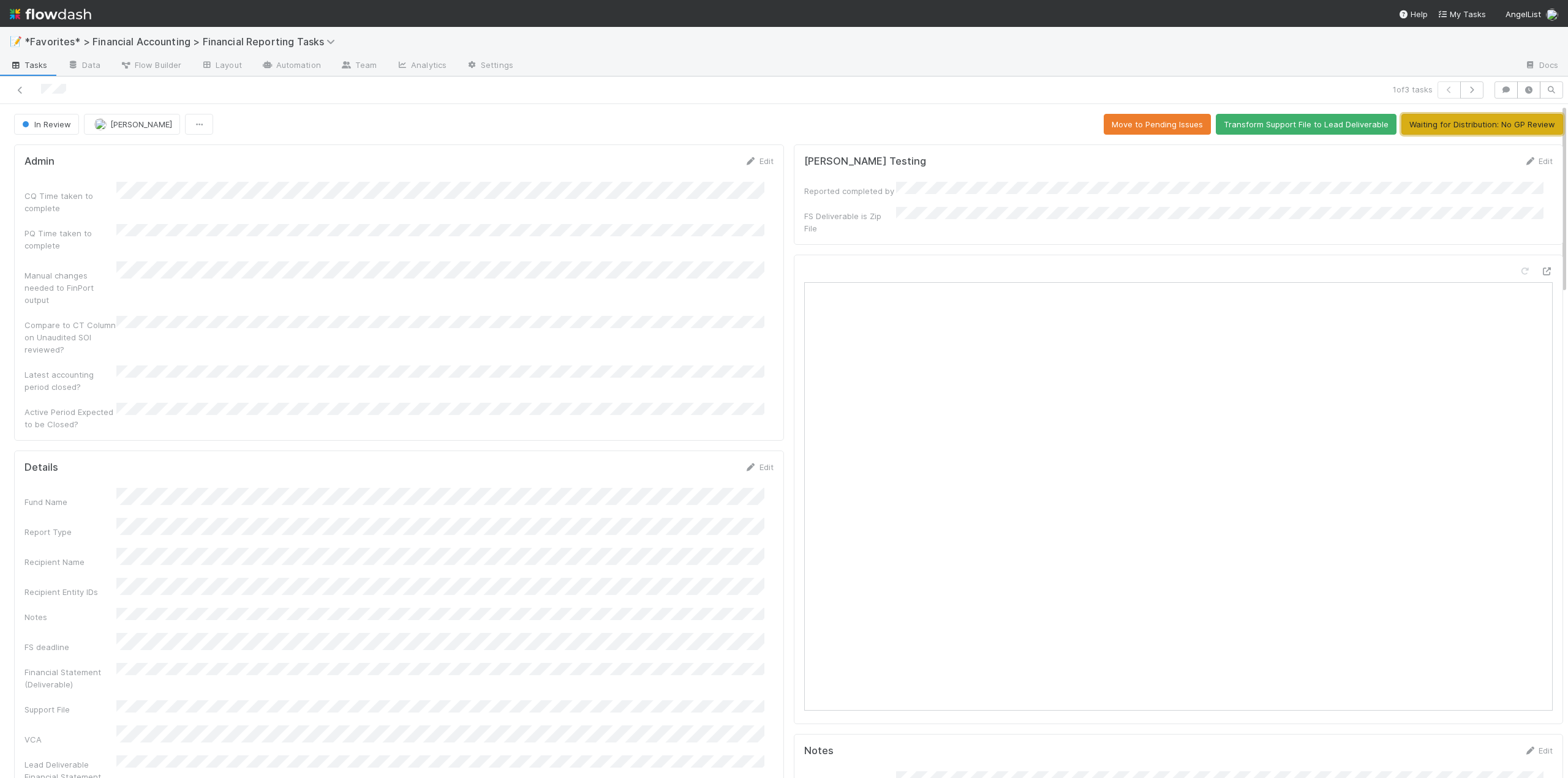
click at [1424, 129] on button "Waiting for Distribution: No GP Review" at bounding box center [1483, 124] width 162 height 21
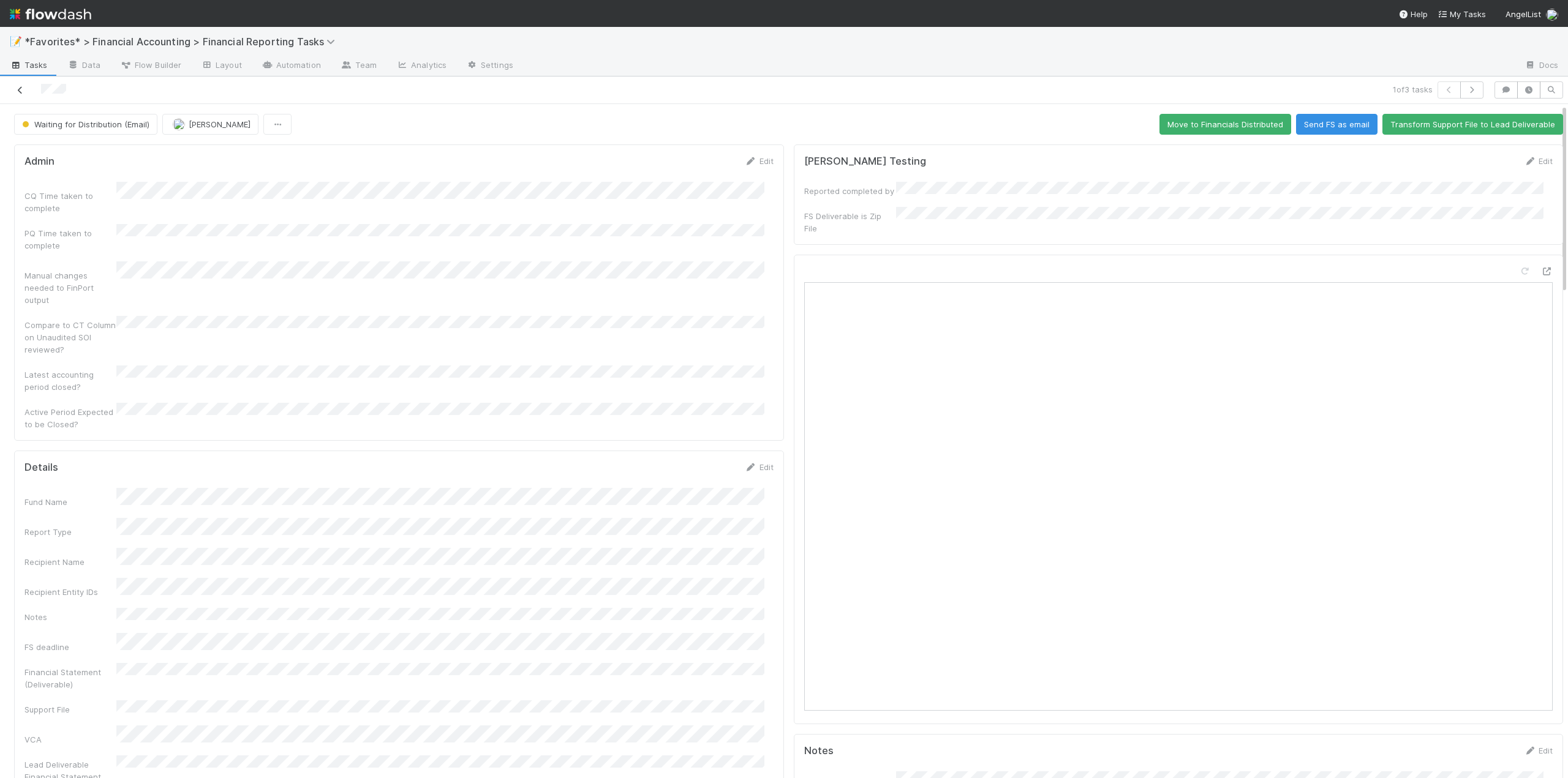
click at [25, 91] on icon at bounding box center [19, 90] width 12 height 8
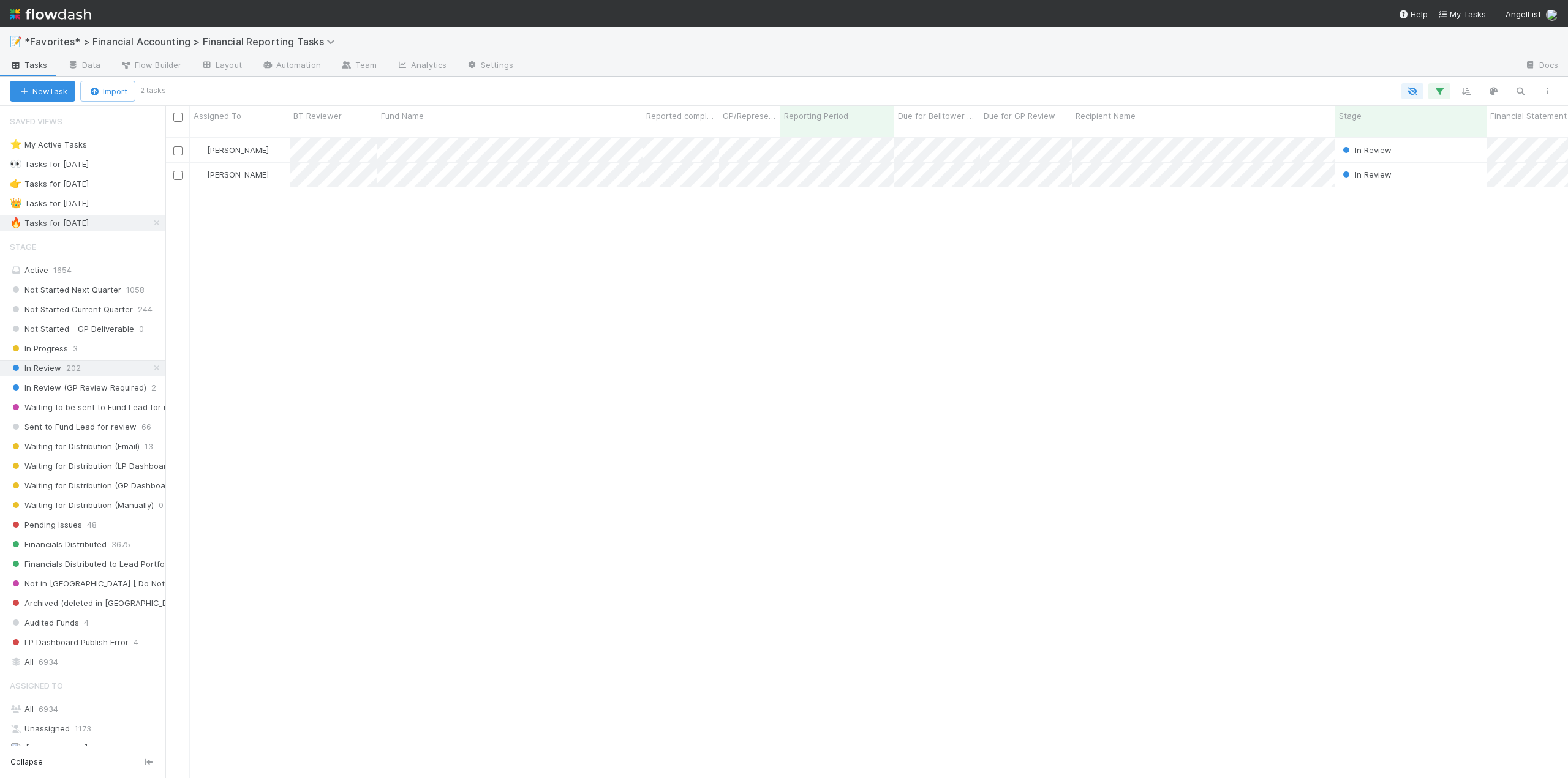
scroll to position [641, 1394]
click at [658, 293] on div "James Palmer In Review 4/1/25, 2:07:36 AM 8/9/25, 9:54:05 PM 0 0 0 0 James Palm…" at bounding box center [867, 463] width 1403 height 650
click at [617, 345] on div "James Palmer In Review 4/1/25, 2:07:36 AM 8/9/25, 9:54:05 PM 0 0 0 0 James Palm…" at bounding box center [867, 463] width 1403 height 650
click at [456, 239] on div "James Palmer In Review 4/1/25, 2:07:36 AM 8/9/25, 9:54:05 PM 0 0 0 0 James Palm…" at bounding box center [867, 463] width 1403 height 650
click at [578, 264] on div "James Palmer In Review 4/1/25, 2:07:36 AM 8/9/25, 9:54:05 PM 0 0 0 0 James Palm…" at bounding box center [867, 463] width 1403 height 650
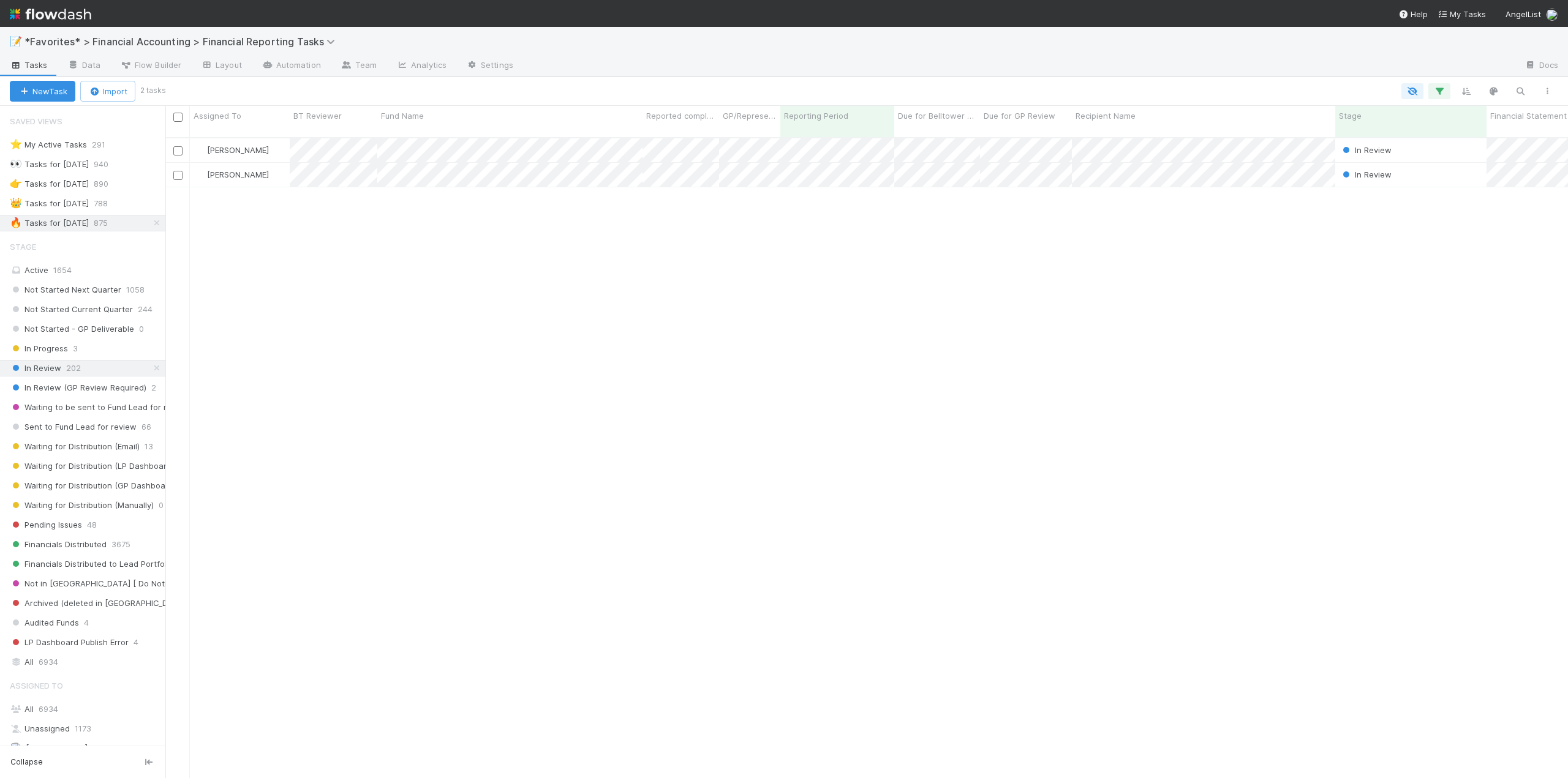
click at [732, 524] on div "James Palmer In Review 4/1/25, 2:07:36 AM 8/9/25, 9:54:05 PM 0 0 0 0 James Palm…" at bounding box center [867, 463] width 1403 height 650
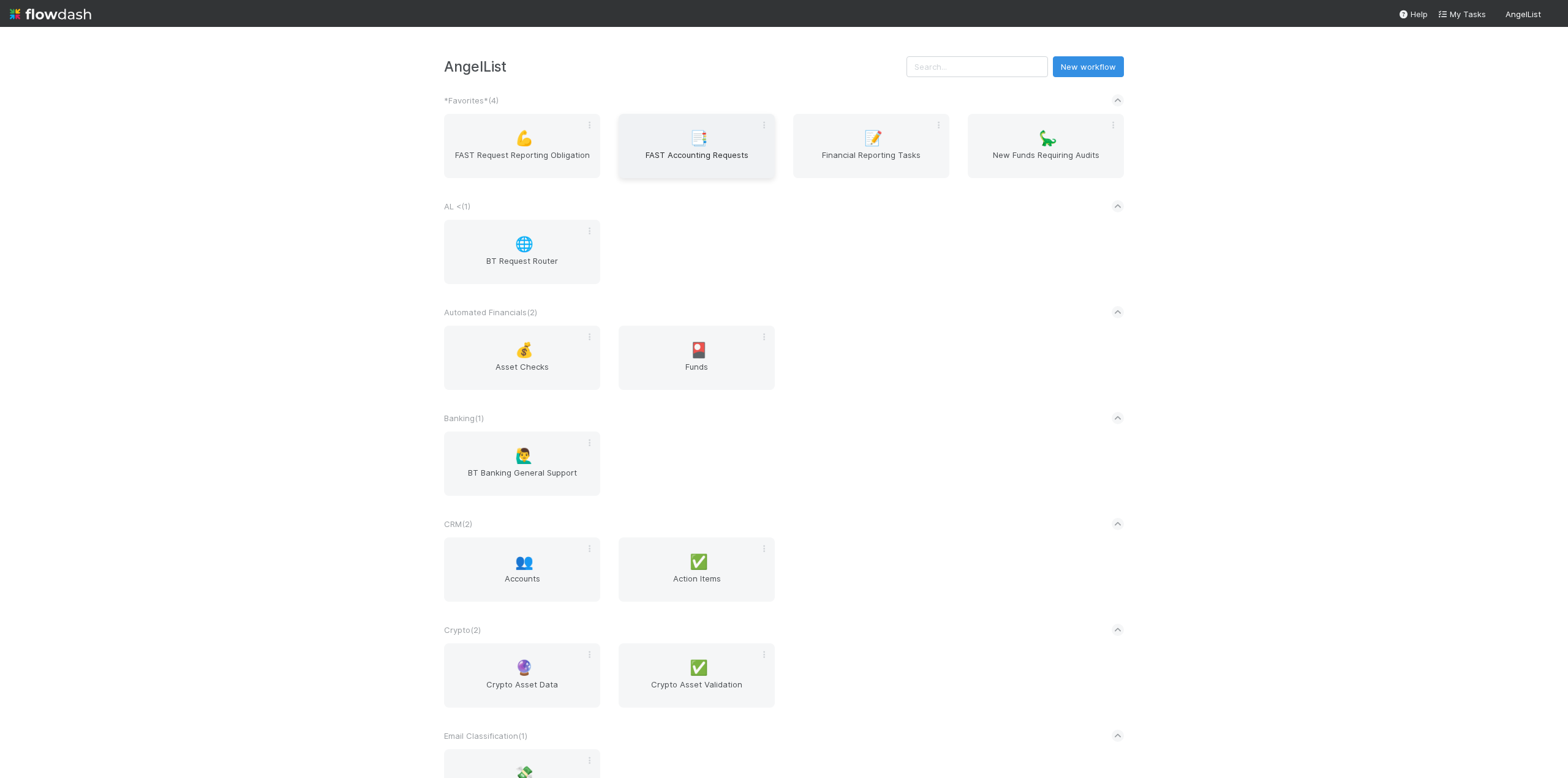
click at [693, 155] on span "FAST Accounting Requests" at bounding box center [696, 161] width 146 height 25
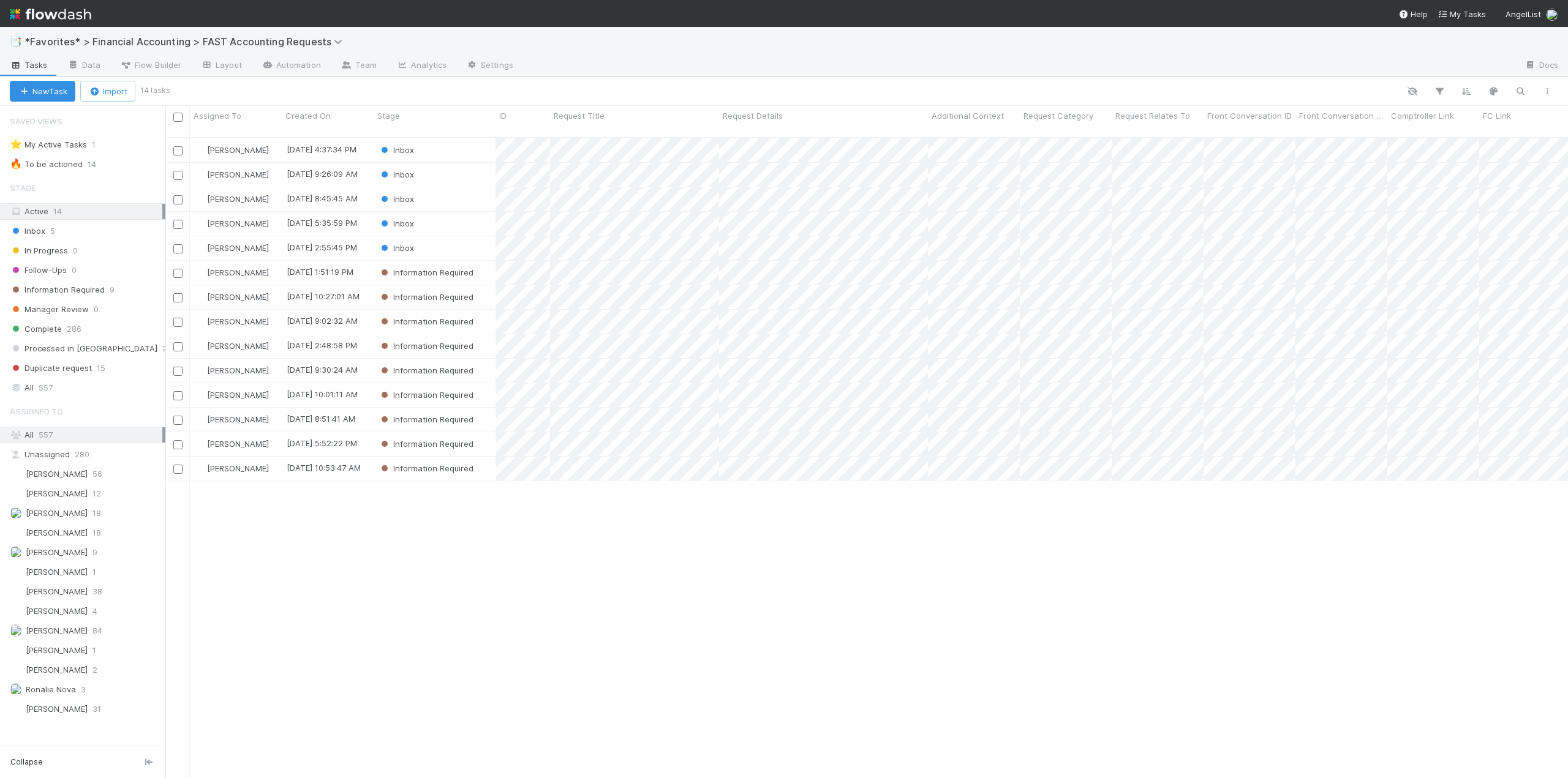
scroll to position [641, 1394]
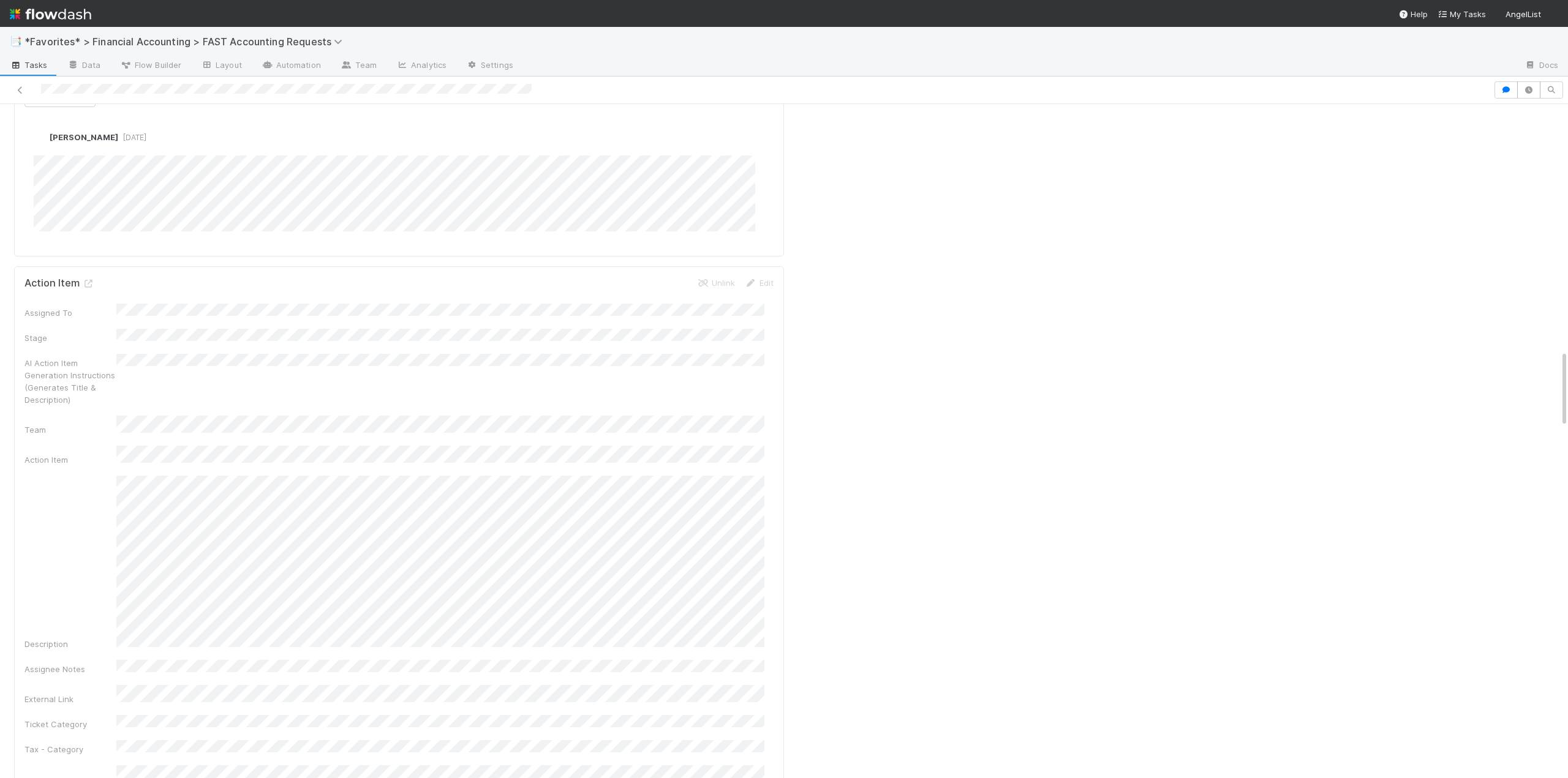
scroll to position [2204, 0]
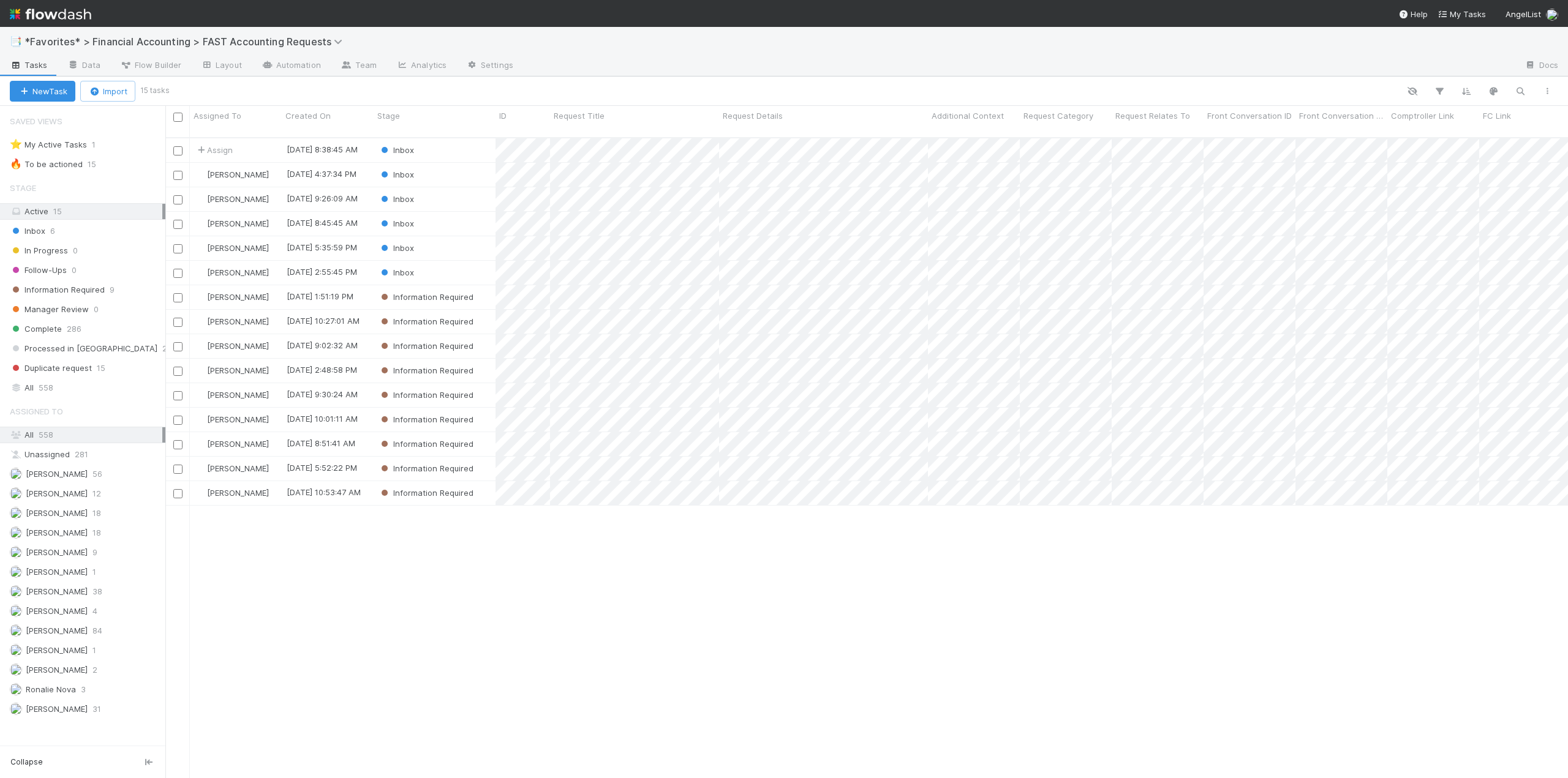
scroll to position [641, 1394]
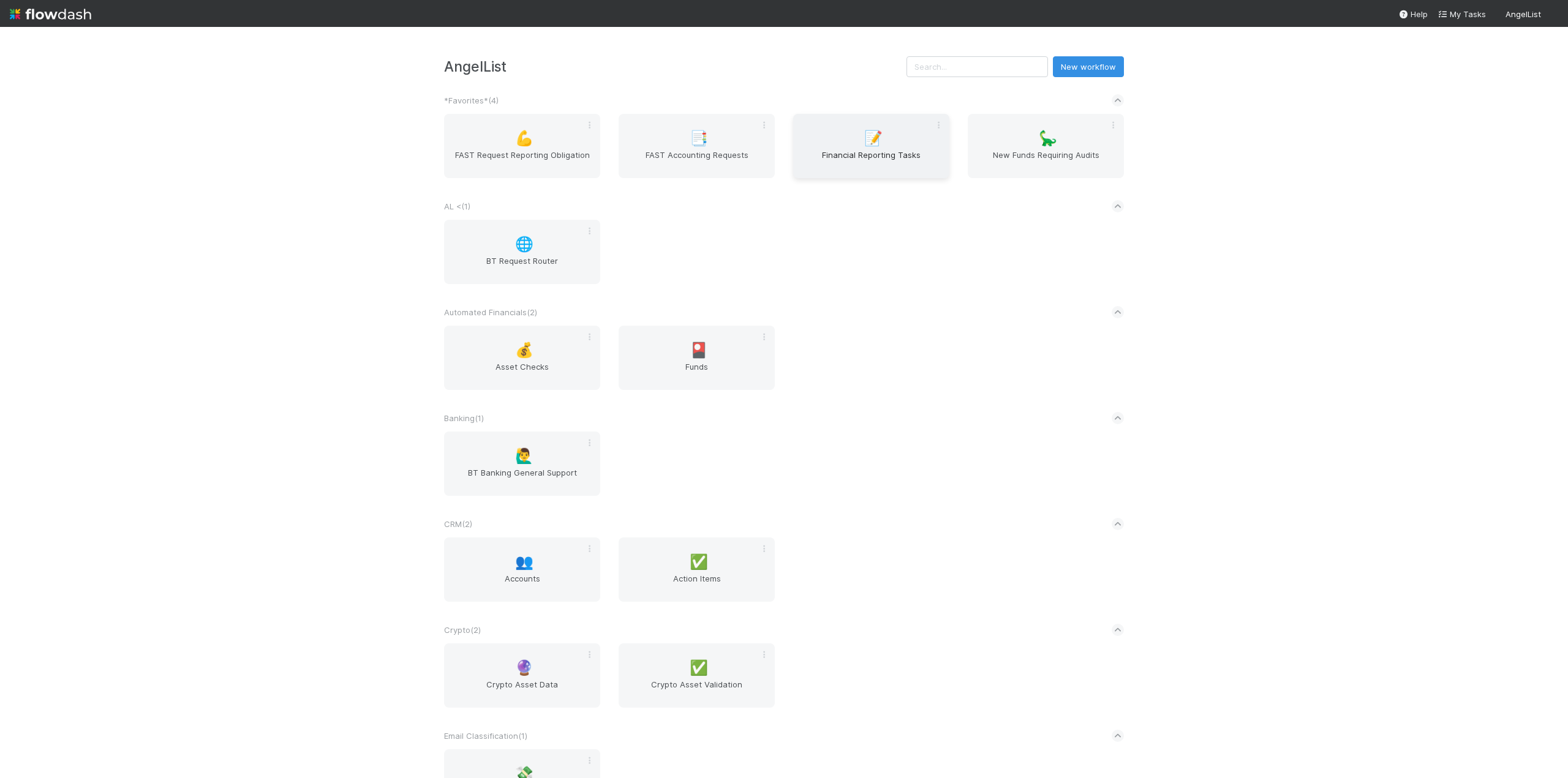
click at [832, 151] on span "Financial Reporting Tasks" at bounding box center [870, 161] width 146 height 25
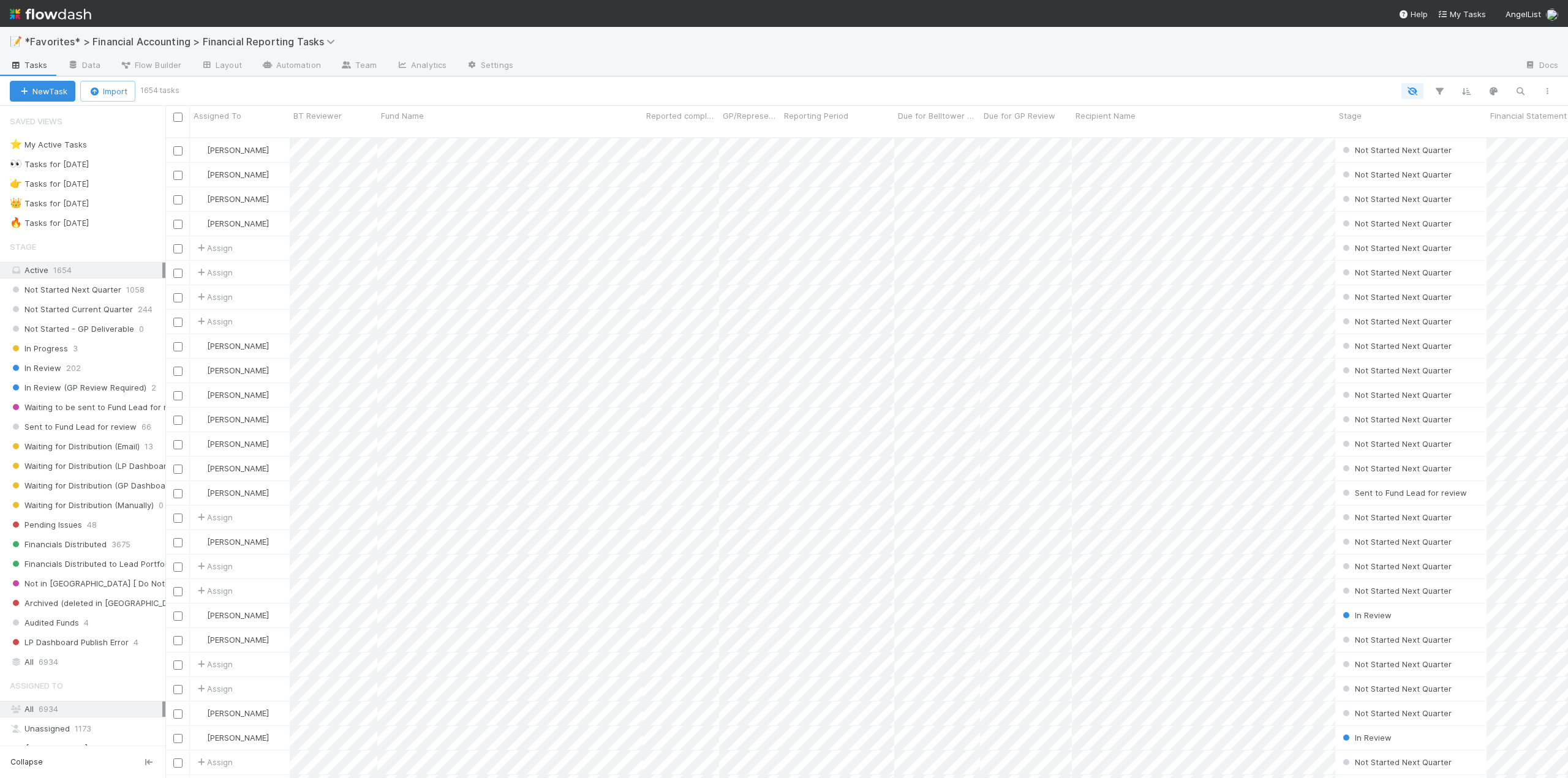
scroll to position [641, 1394]
click at [86, 305] on span "Not Started Current Quarter" at bounding box center [72, 309] width 123 height 16
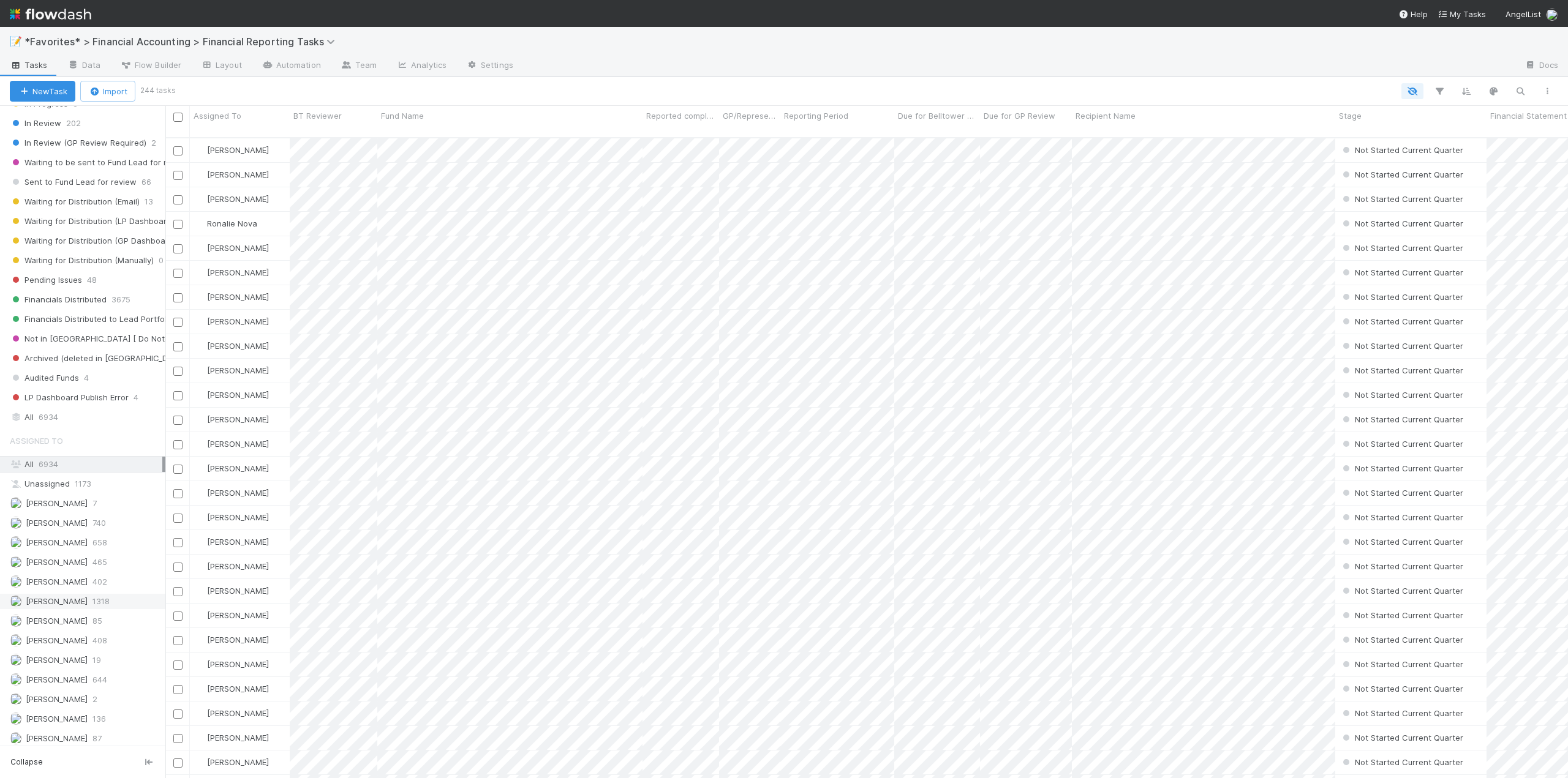
scroll to position [641, 1394]
click at [70, 602] on span "[PERSON_NAME]" at bounding box center [56, 601] width 62 height 10
click at [452, 115] on div "Fund Name" at bounding box center [510, 115] width 259 height 12
click at [446, 146] on div "Sort A → Z" at bounding box center [452, 139] width 140 height 18
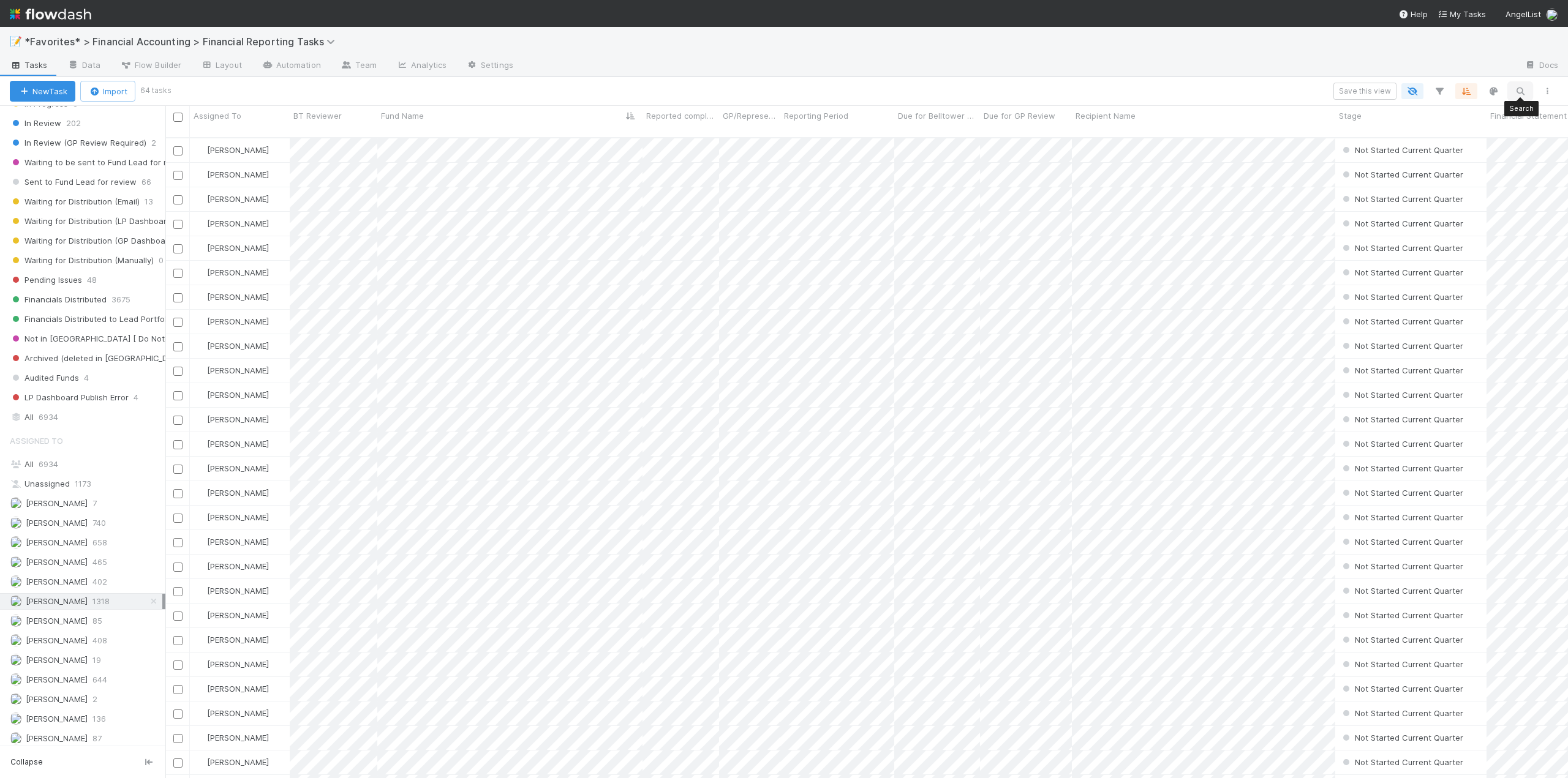
click at [1519, 89] on icon "button" at bounding box center [1520, 91] width 12 height 11
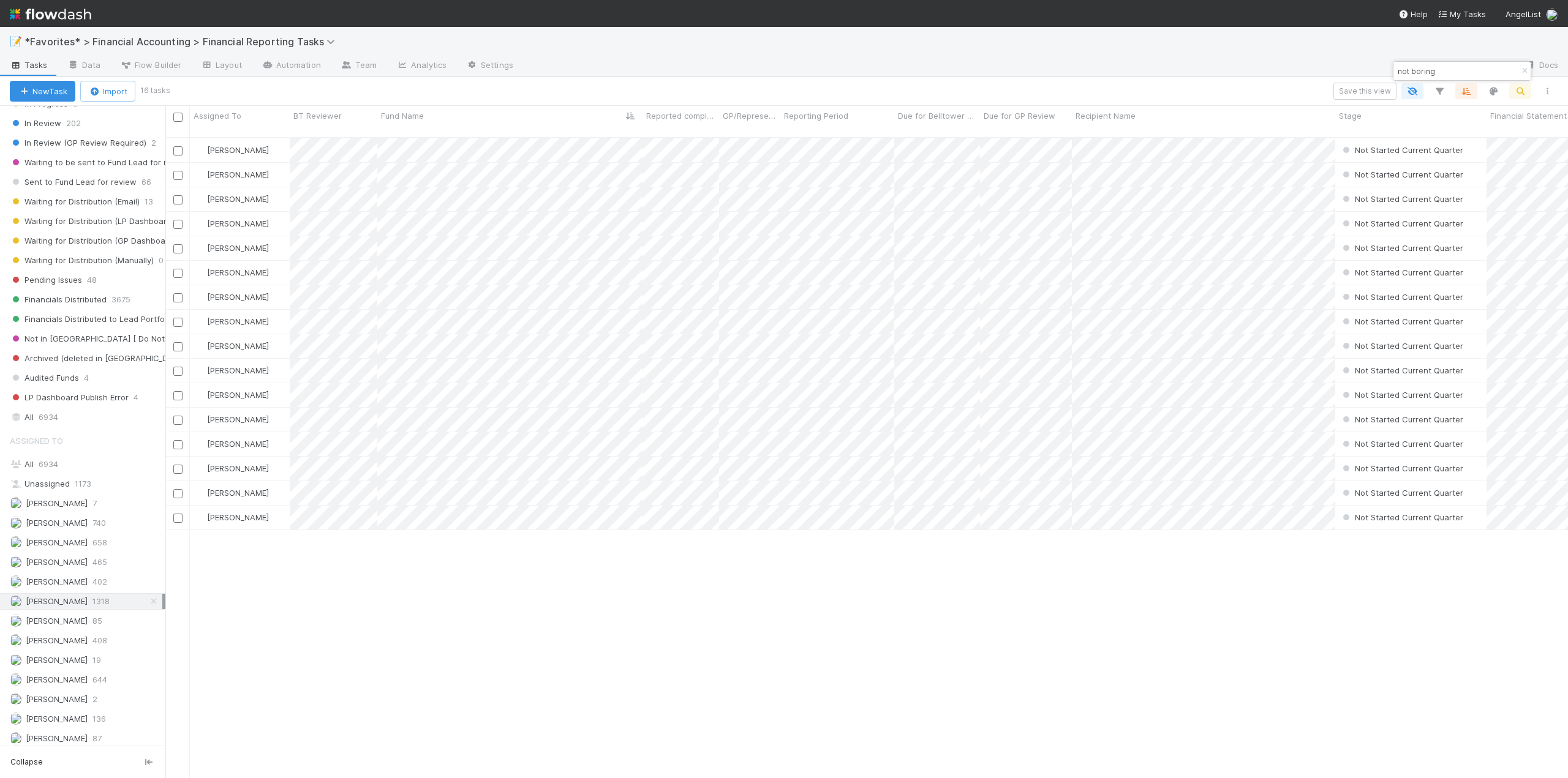
type input "not boring"
